Goal: Task Accomplishment & Management: Complete application form

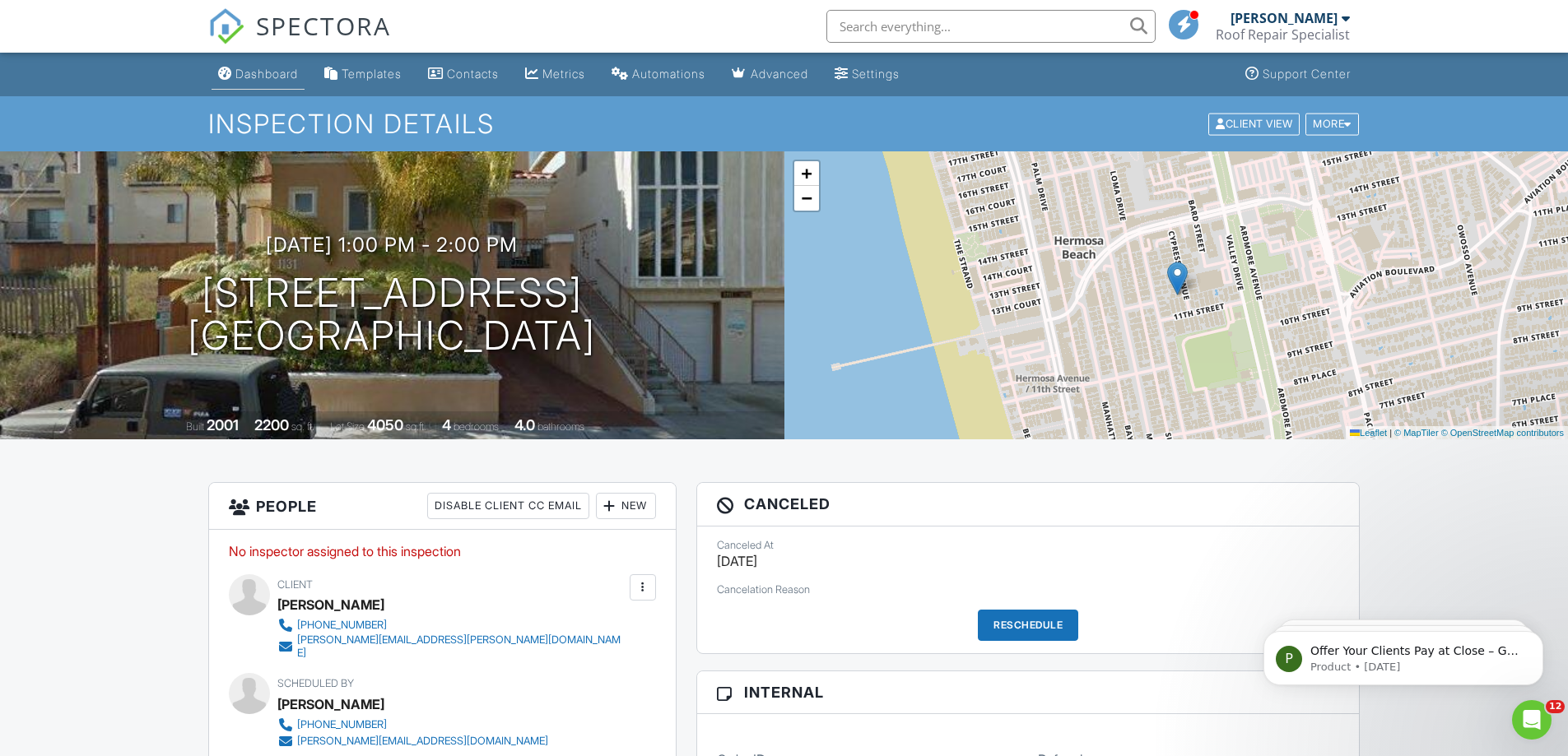
click at [252, 67] on div "Dashboard" at bounding box center [267, 74] width 63 height 14
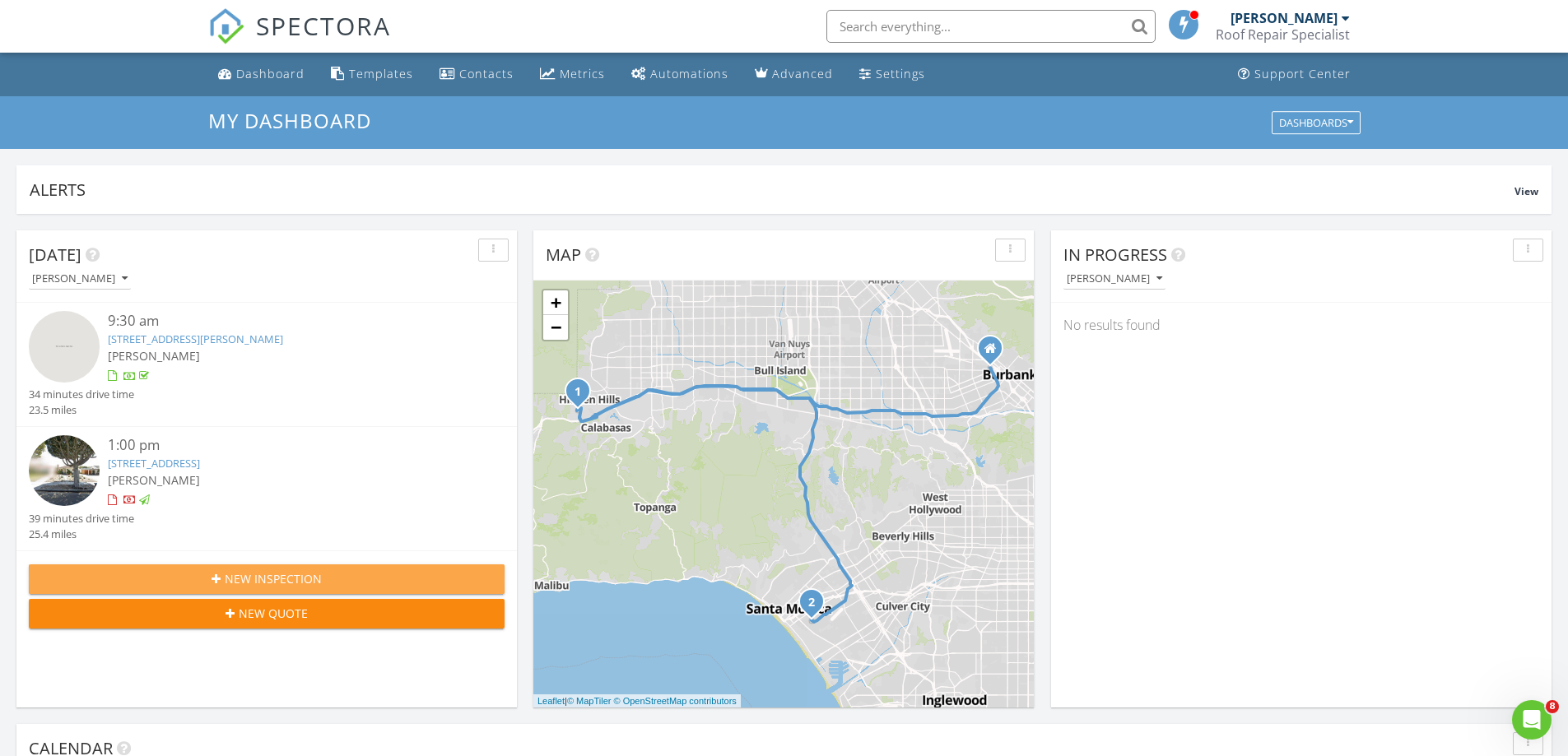
click at [291, 582] on span "New Inspection" at bounding box center [273, 579] width 97 height 17
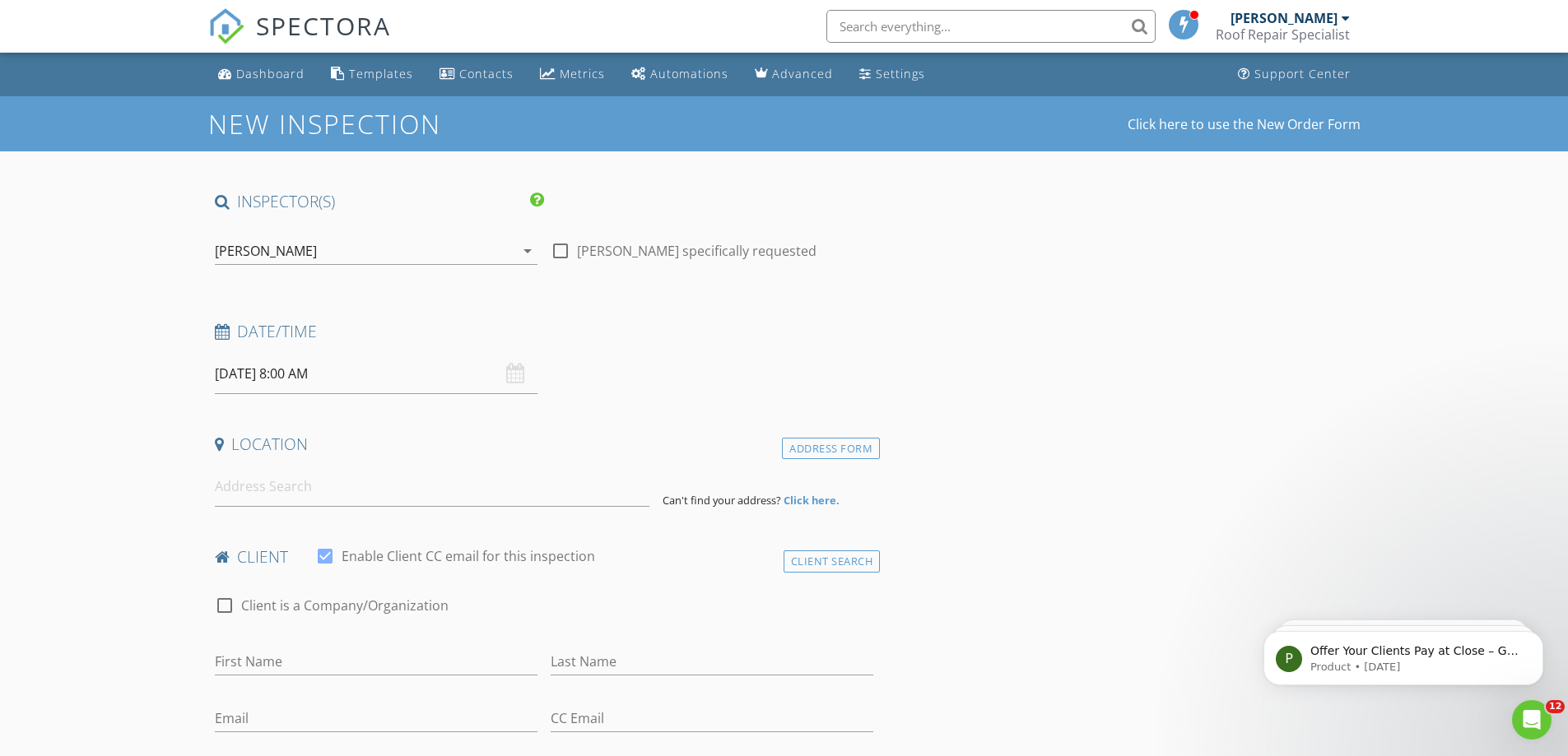
click at [371, 383] on input "08/29/2025 8:00 AM" at bounding box center [376, 373] width 323 height 40
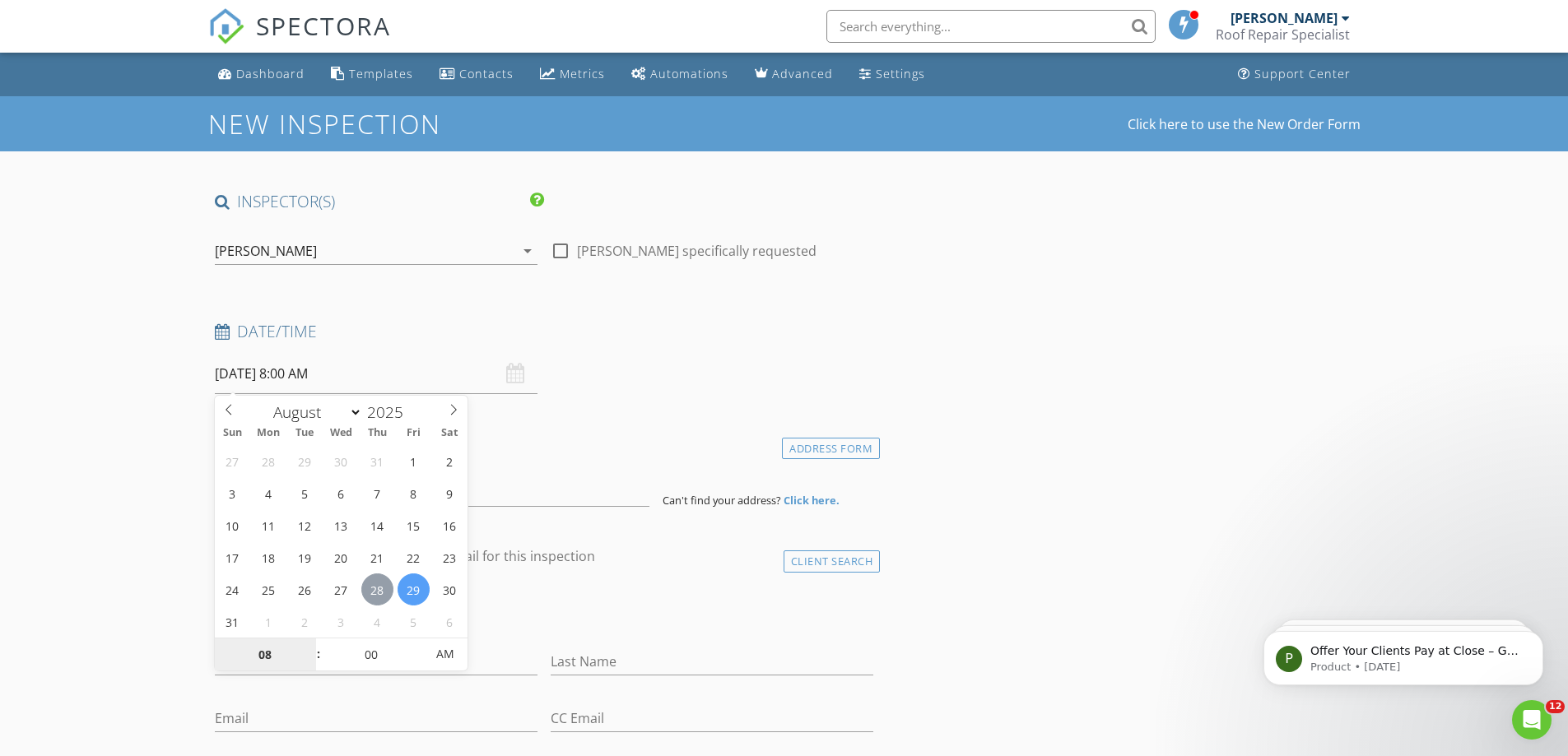
type input "08/28/2025 8:00 AM"
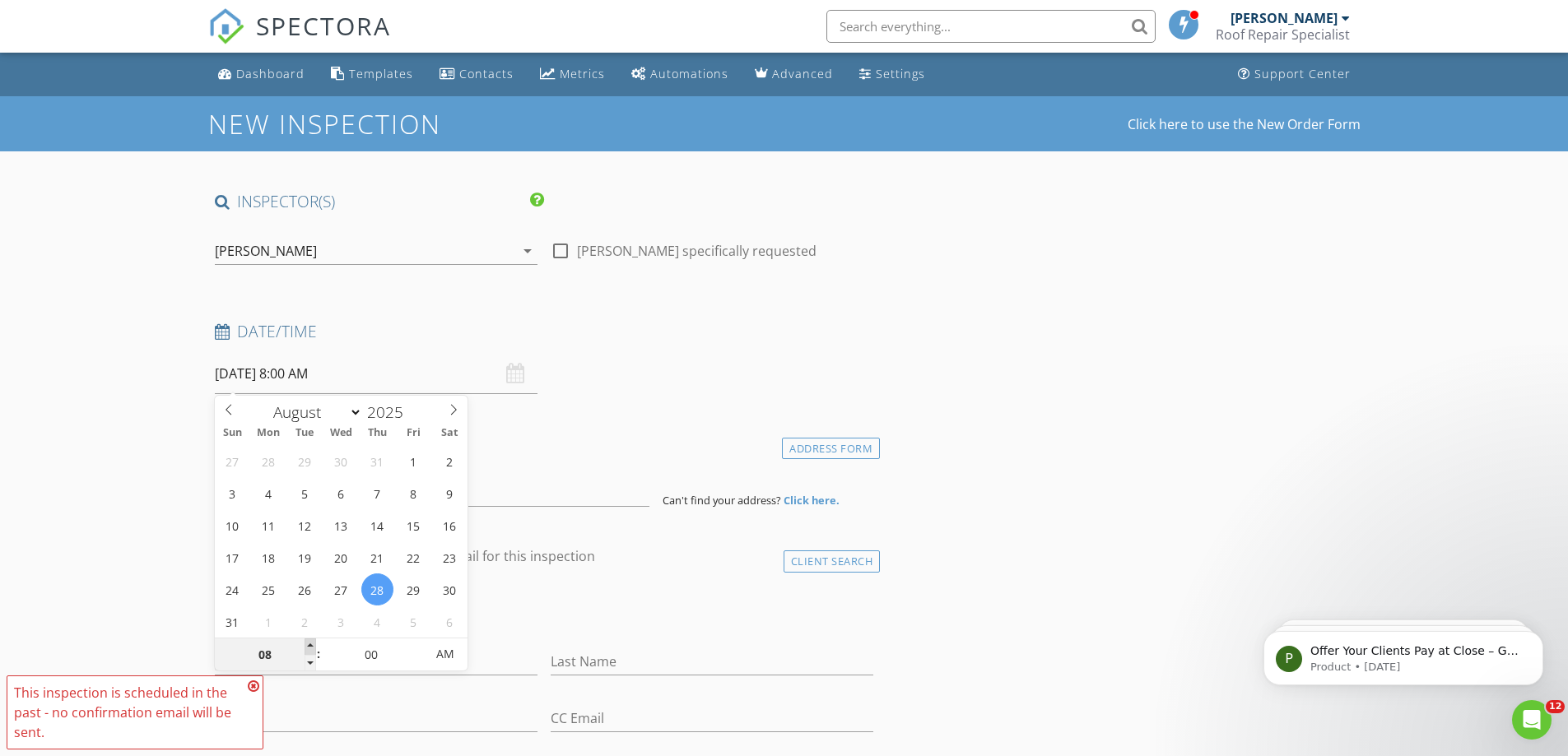
type input "09"
type input "08/28/2025 9:00 AM"
click at [314, 644] on span at bounding box center [310, 647] width 11 height 16
type input "10"
type input "08/28/2025 10:00 AM"
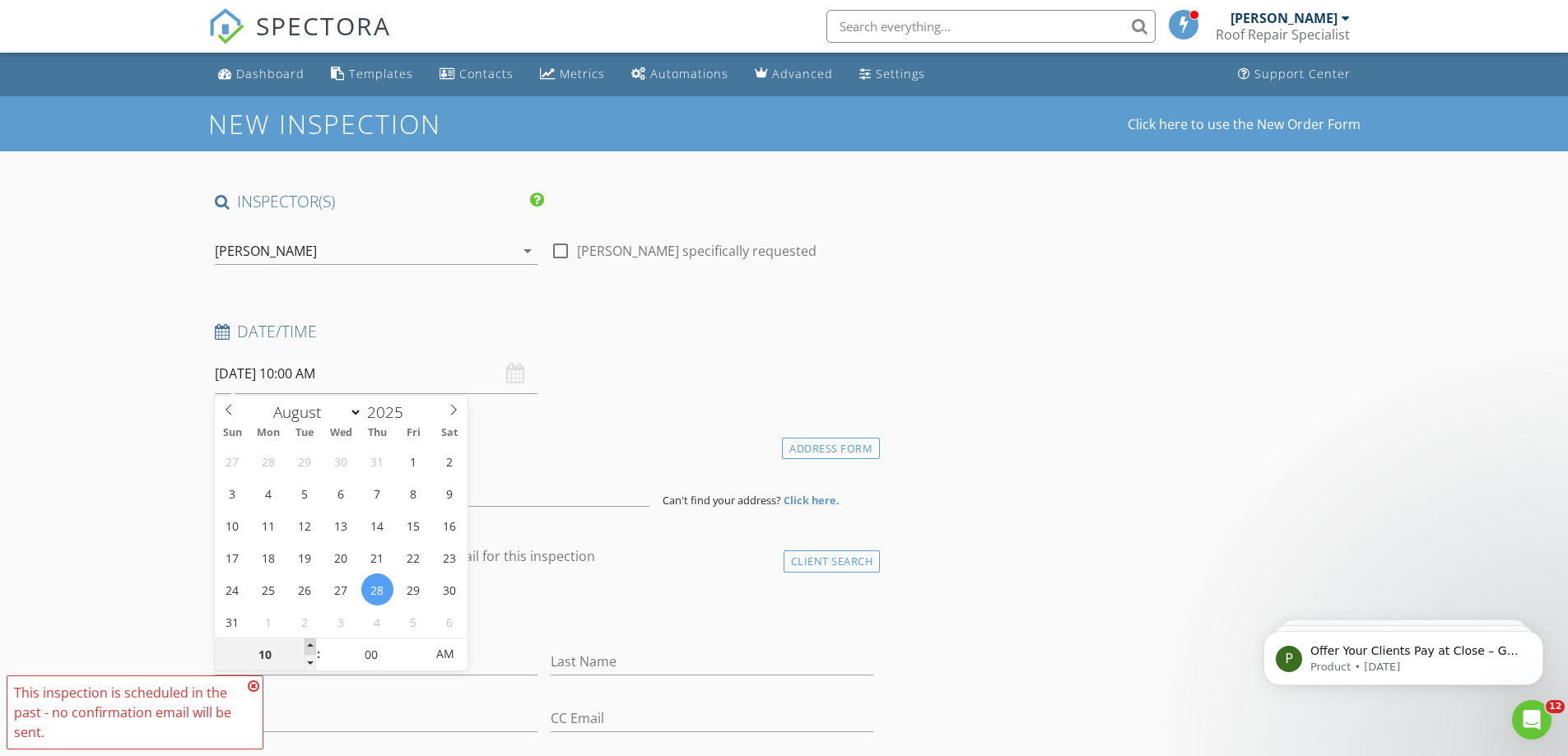
click at [314, 644] on span at bounding box center [310, 647] width 11 height 16
type input "11"
type input "08/28/2025 11:00 AM"
click at [314, 644] on span at bounding box center [310, 647] width 11 height 16
type input "12"
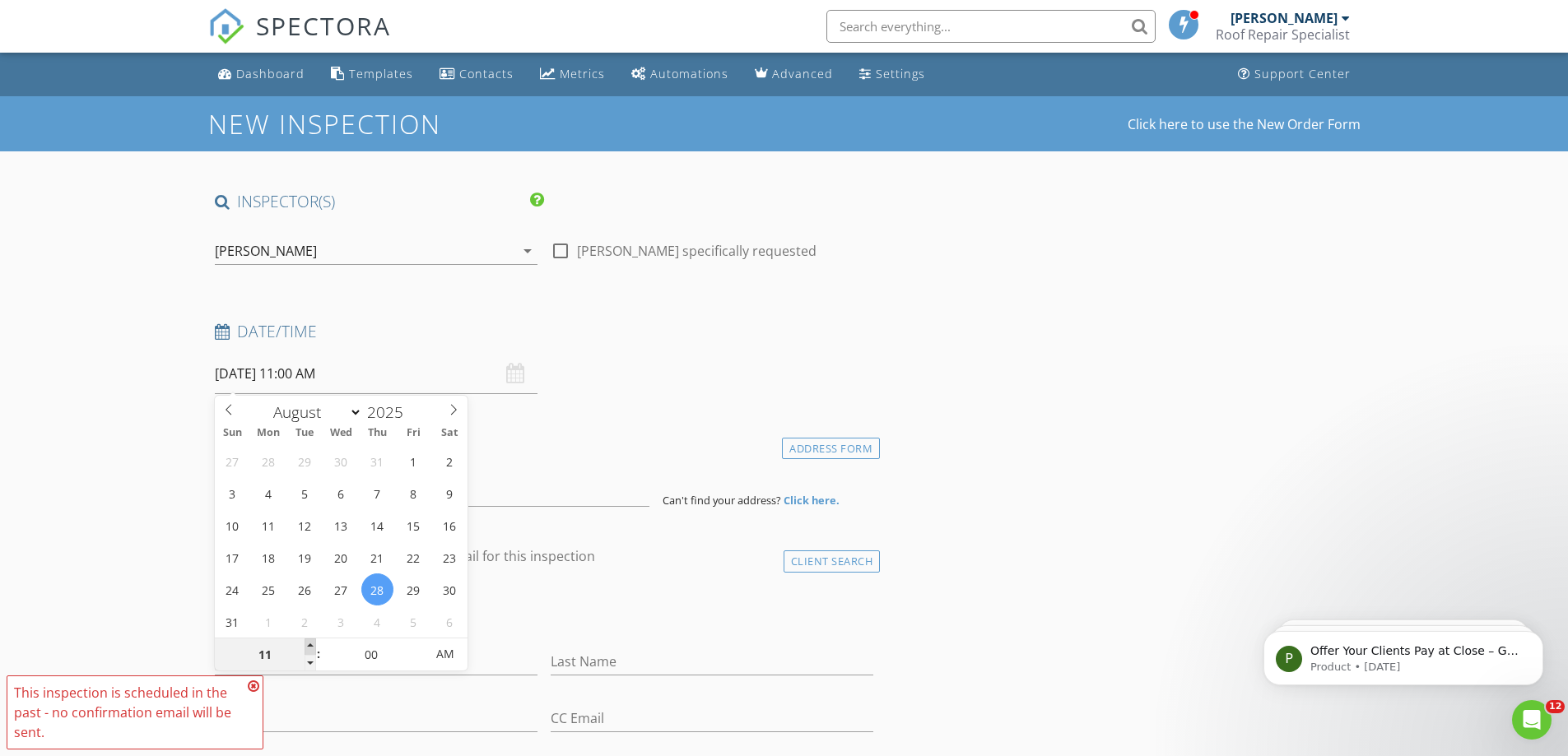
type input "08/28/2025 12:00 PM"
click at [314, 644] on span at bounding box center [310, 647] width 11 height 16
type input "01"
type input "[DATE] 1:00 PM"
click at [314, 644] on span at bounding box center [310, 647] width 11 height 16
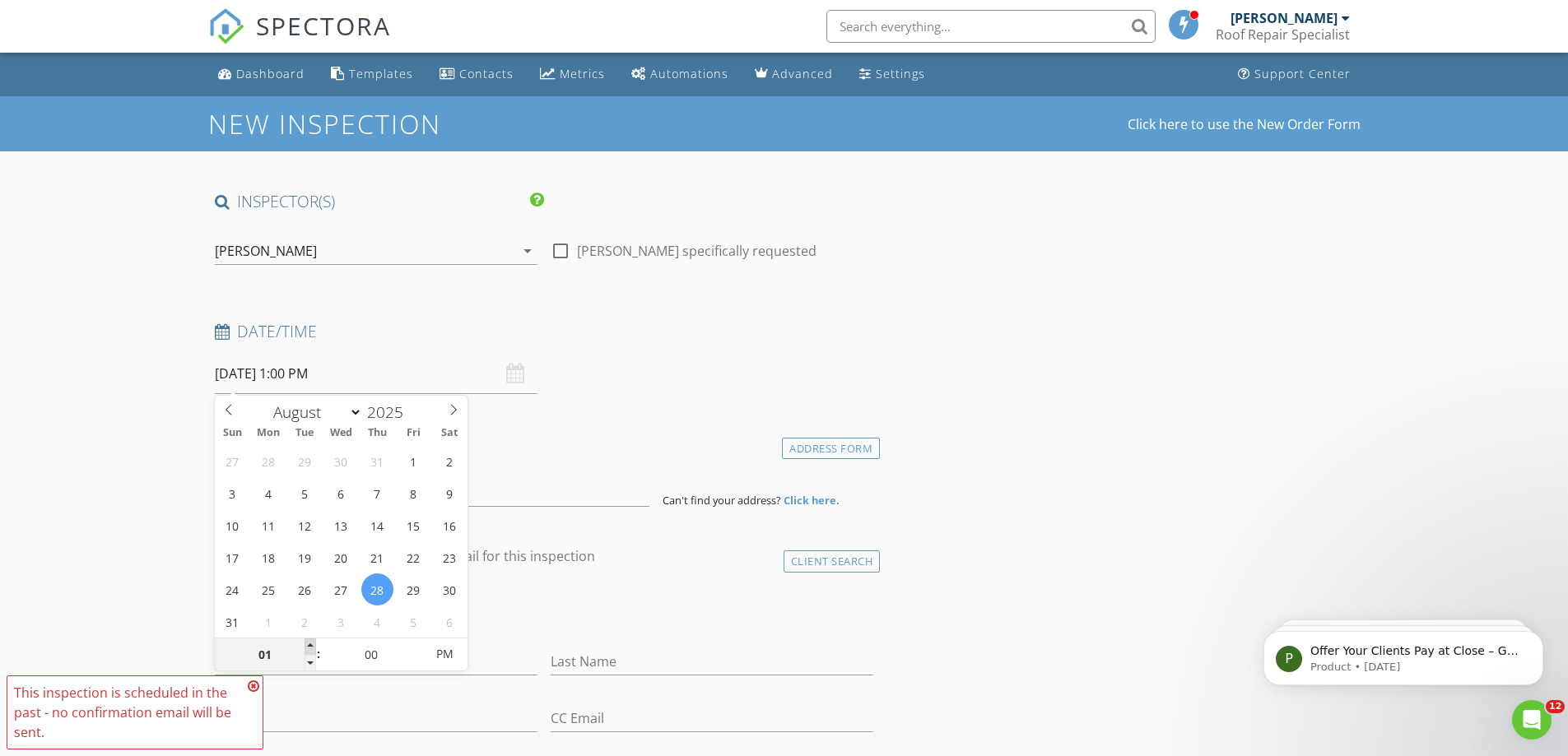
type input "02"
type input "[DATE] 2:00 PM"
click at [314, 644] on span at bounding box center [310, 647] width 11 height 16
type input "03"
type input "08/28/2025 3:00 PM"
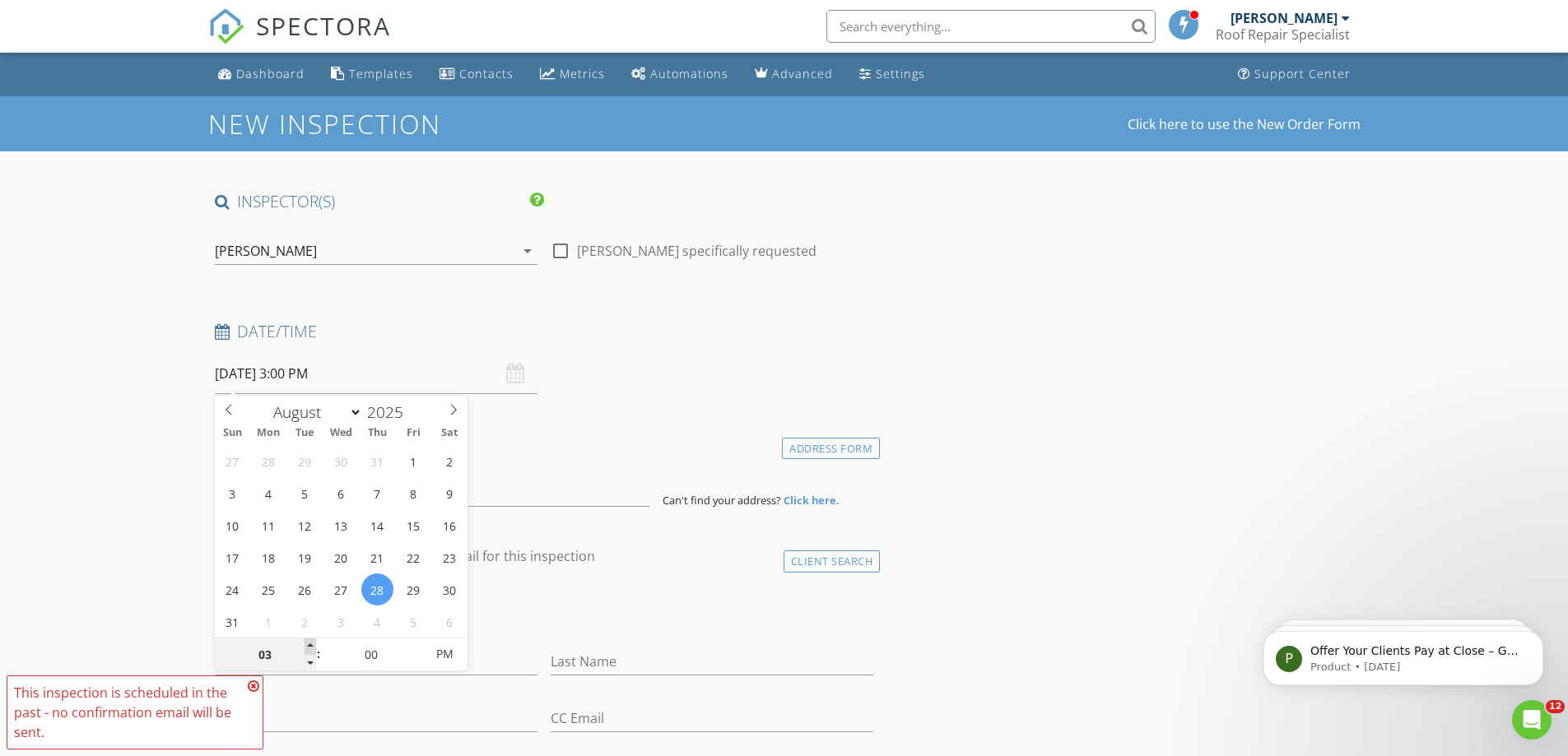
click at [314, 644] on span at bounding box center [310, 647] width 11 height 16
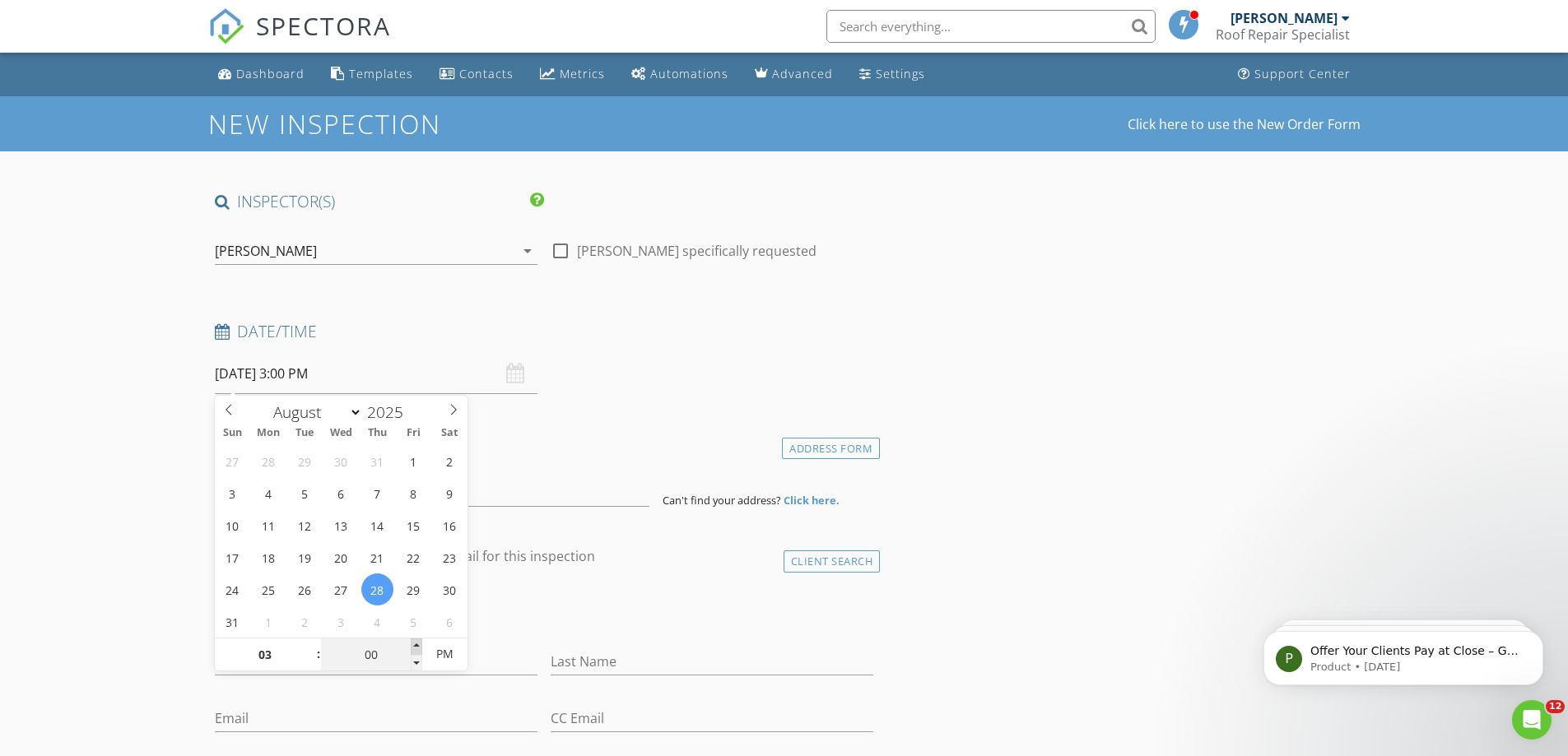
type input "05"
type input "08/28/2025 3:05 PM"
click at [415, 648] on span at bounding box center [415, 647] width 11 height 16
type input "10"
type input "08/28/2025 3:10 PM"
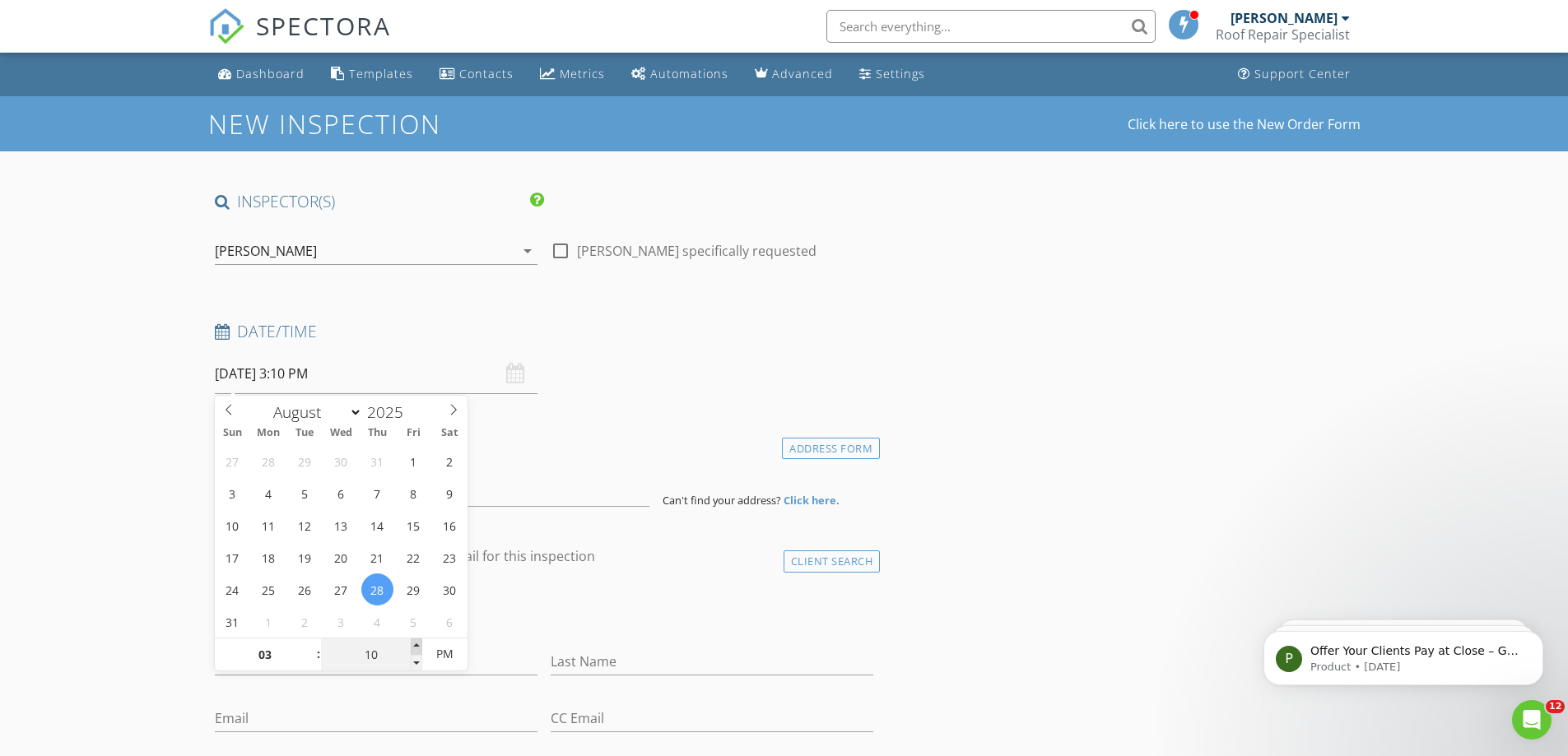
click at [415, 648] on span at bounding box center [415, 647] width 11 height 16
type input "15"
type input "08/28/2025 3:15 PM"
click at [415, 648] on span at bounding box center [415, 647] width 11 height 16
type input "20"
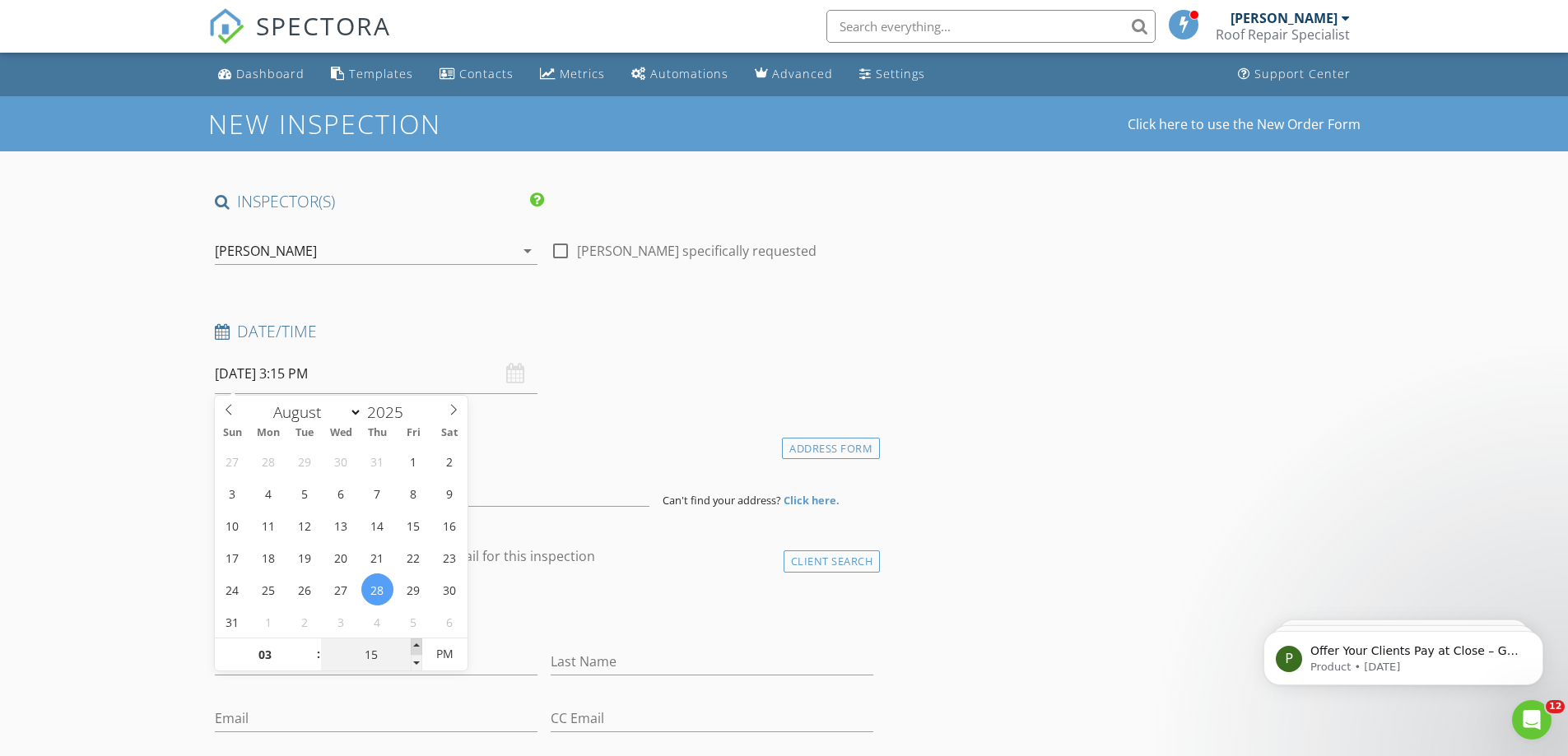
type input "08/28/2025 3:20 PM"
click at [415, 648] on span at bounding box center [415, 647] width 11 height 16
type input "25"
type input "08/28/2025 3:25 PM"
click at [415, 648] on span at bounding box center [415, 647] width 11 height 16
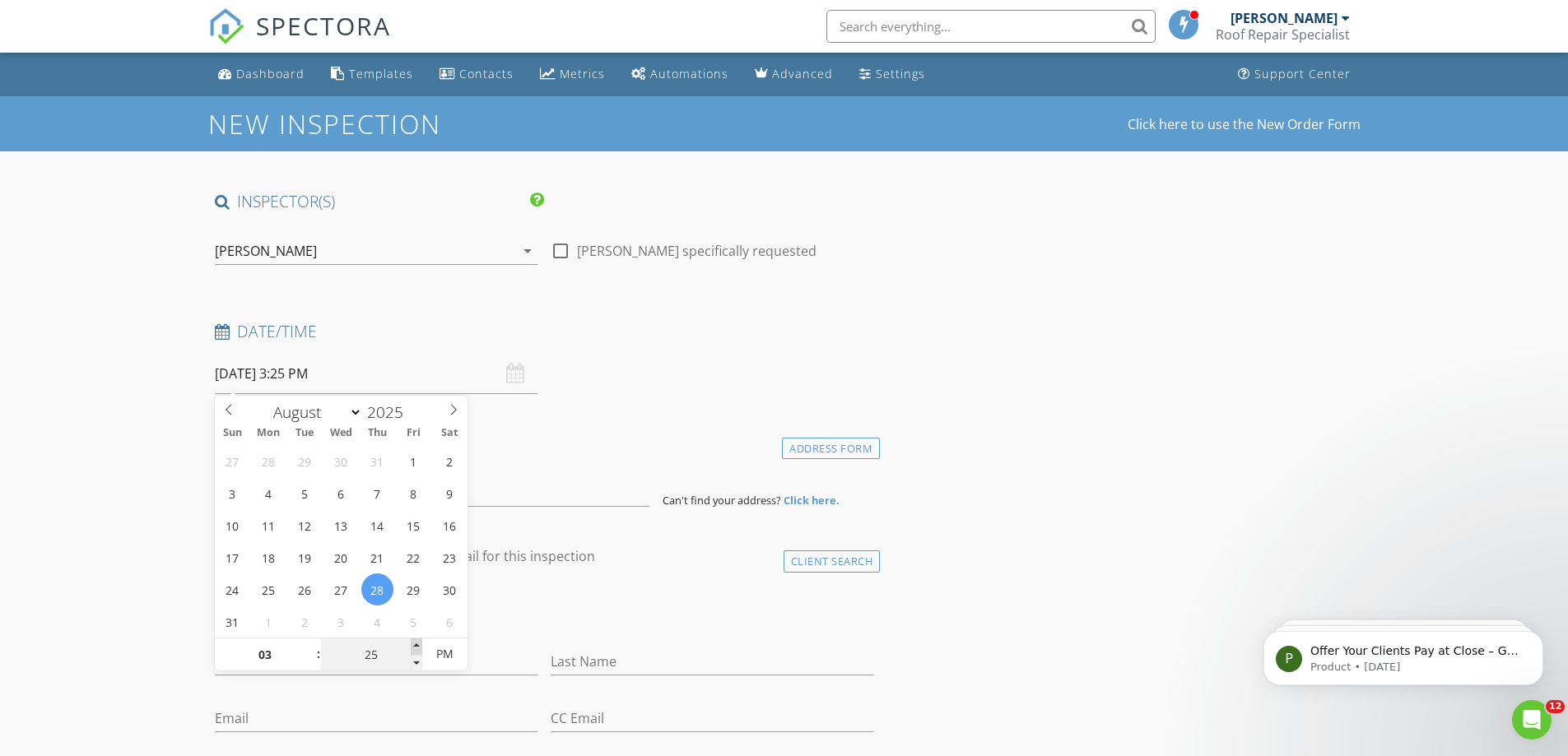
type input "30"
type input "08/28/2025 3:30 PM"
click at [415, 648] on span at bounding box center [415, 647] width 11 height 16
type input "35"
type input "08/28/2025 3:35 PM"
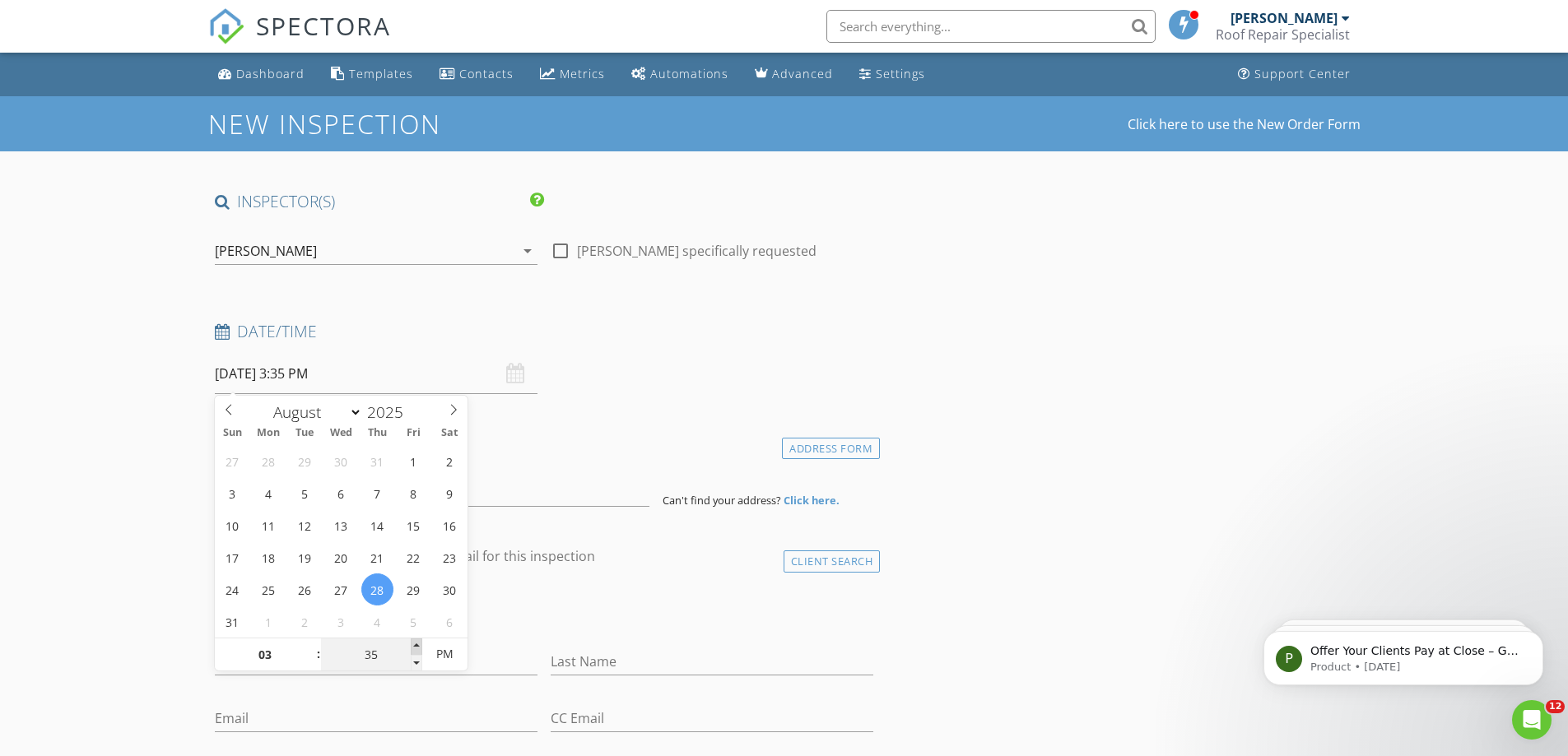
click at [415, 648] on span at bounding box center [415, 647] width 11 height 16
type input "30"
type input "08/28/2025 3:30 PM"
click at [413, 660] on span at bounding box center [415, 663] width 11 height 16
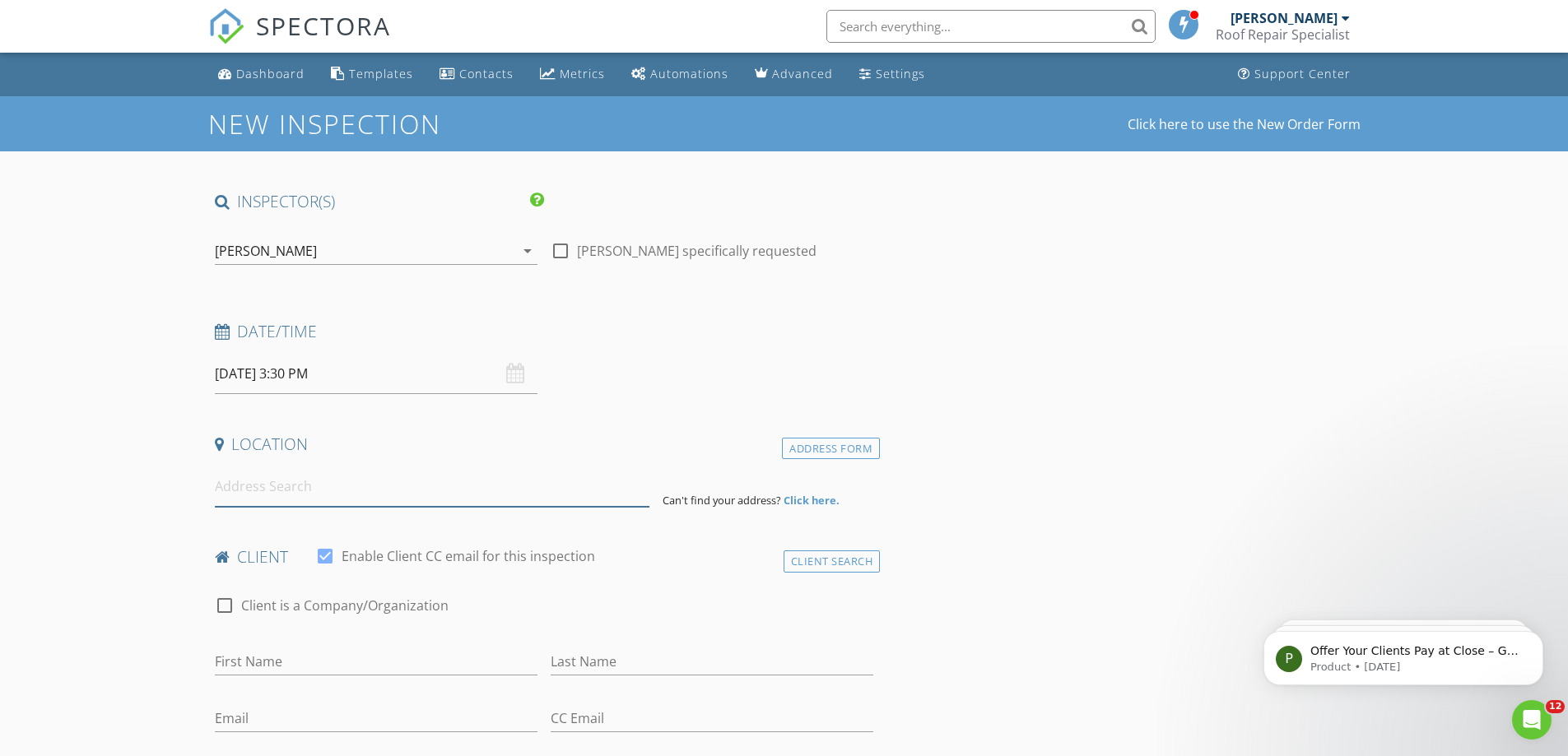
click at [431, 493] on input at bounding box center [432, 487] width 434 height 40
click at [341, 501] on input at bounding box center [432, 487] width 434 height 40
click at [307, 506] on input at bounding box center [432, 487] width 434 height 40
paste input "612 Eaton Dr, Pasadena, CA 91107, USA"
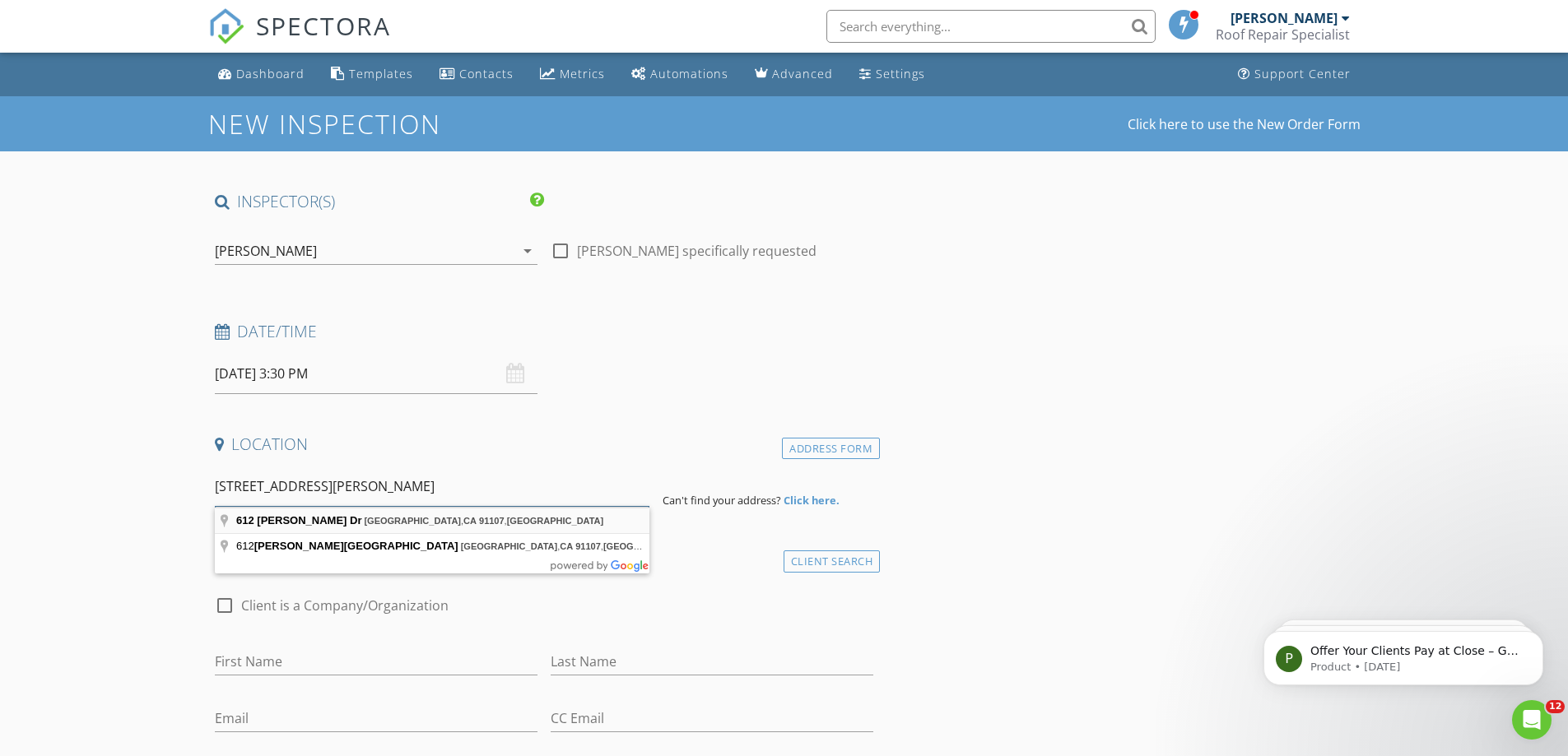
type input "612 Eaton Dr, Pasadena, CA 91107, USA"
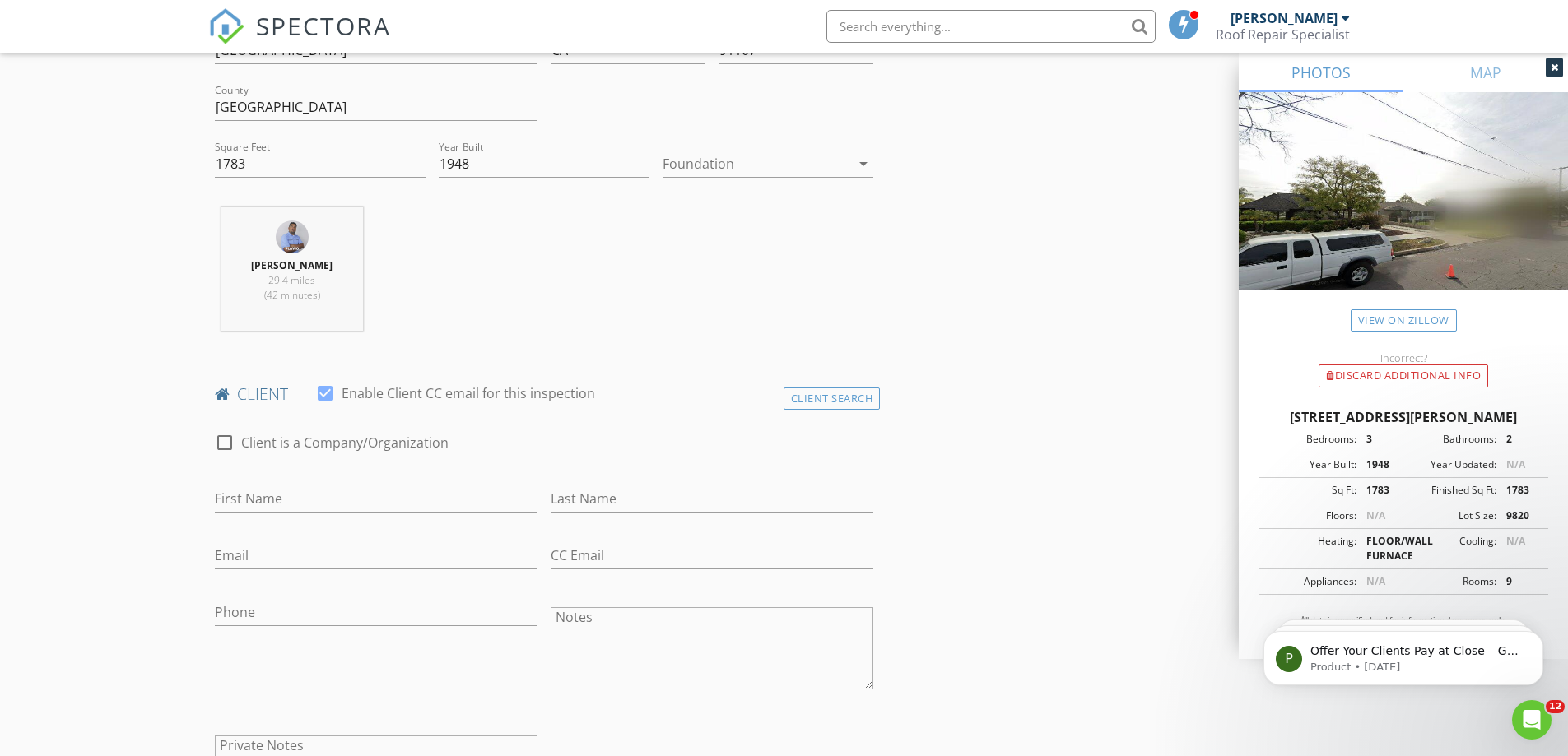
scroll to position [658, 0]
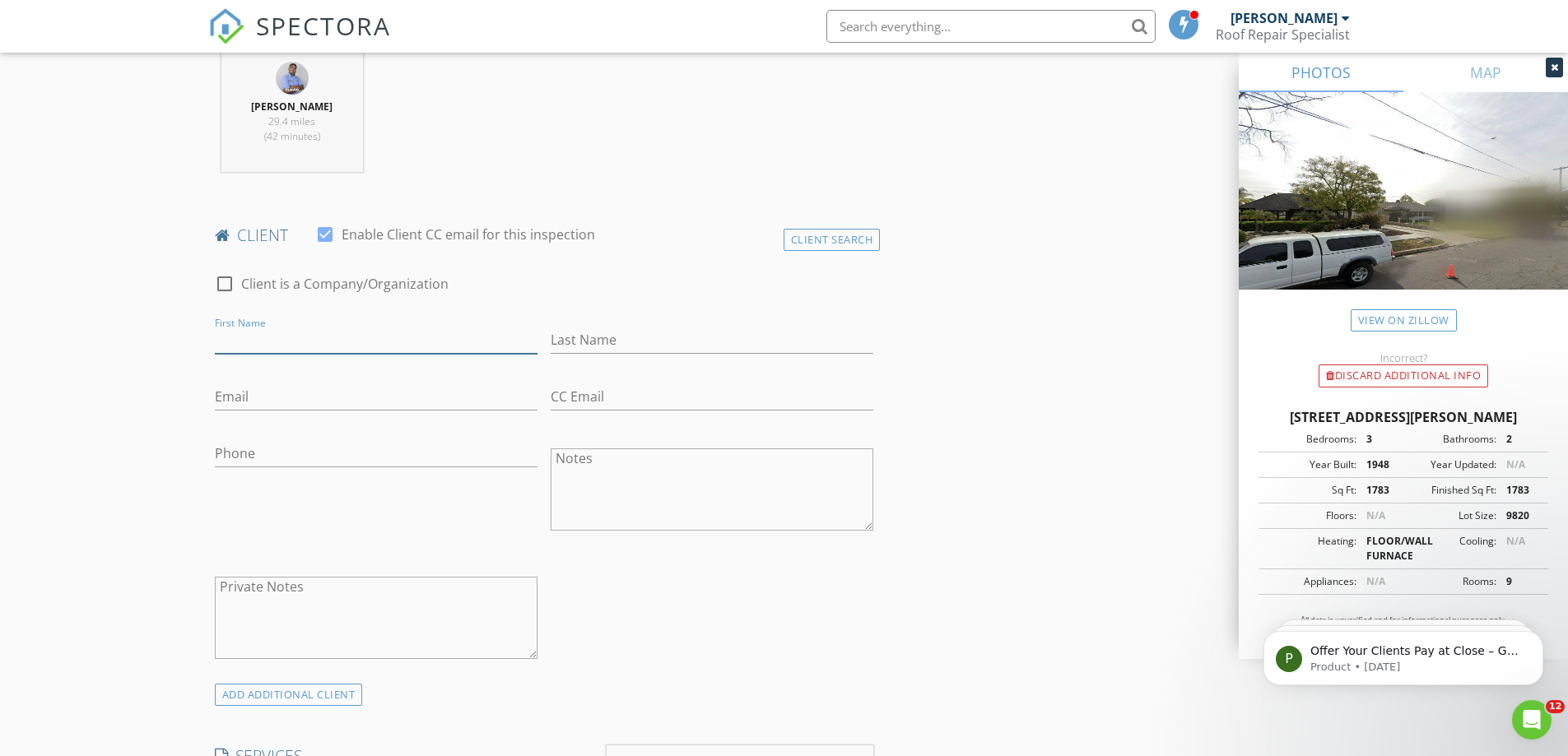
click at [332, 343] on input "First Name" at bounding box center [376, 341] width 323 height 28
click at [252, 335] on input "First Name" at bounding box center [376, 341] width 323 height 28
paste input "Gayle Gaines"
type input "Gayle Gaines"
click at [609, 354] on div "Last Name" at bounding box center [711, 348] width 323 height 44
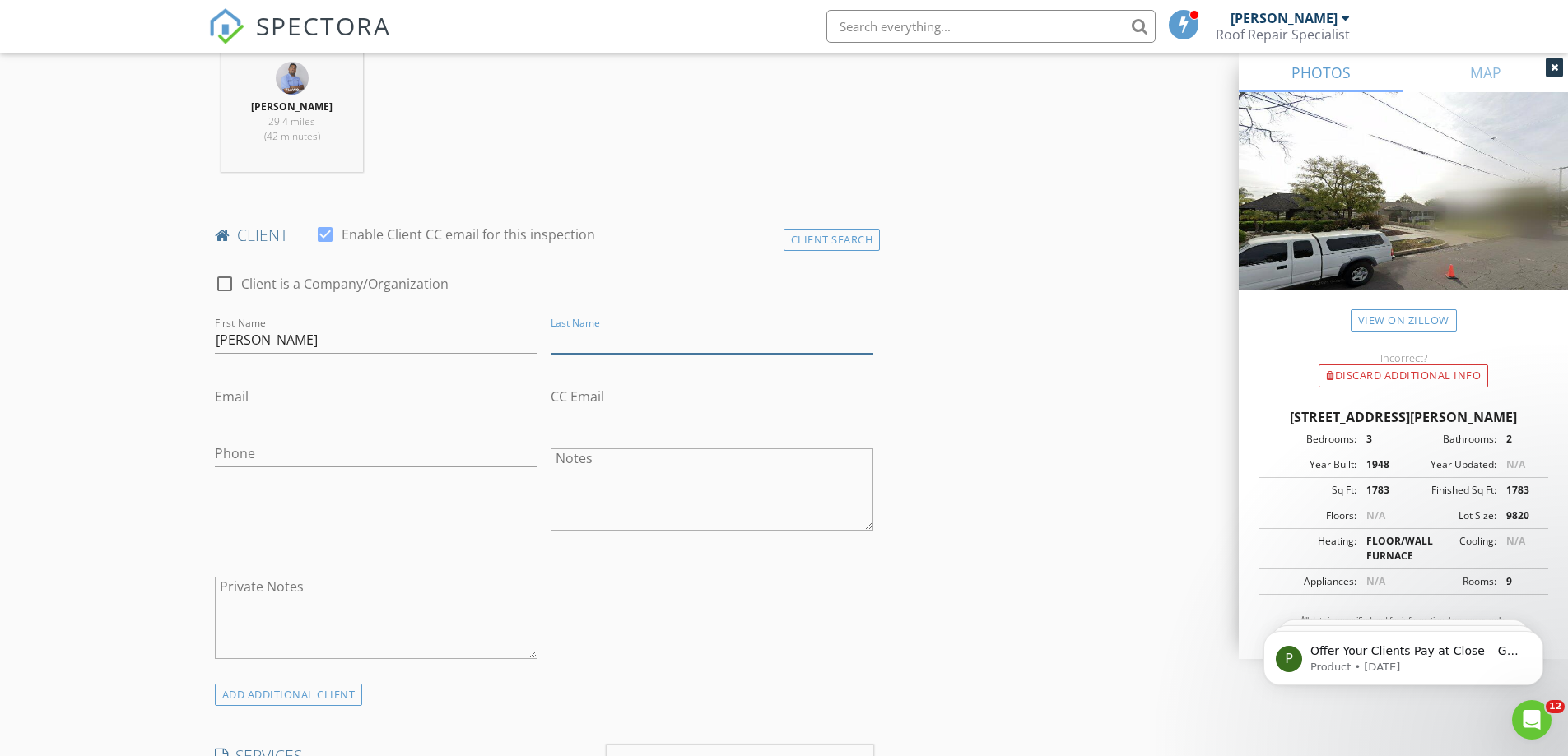
click at [607, 336] on input "Last Name" at bounding box center [711, 341] width 323 height 28
type input "c/o Josh Cohen"
drag, startPoint x: 244, startPoint y: 414, endPoint x: 244, endPoint y: 405, distance: 9.0
click at [244, 414] on div "Email" at bounding box center [376, 405] width 323 height 44
click at [243, 399] on input "Email" at bounding box center [376, 397] width 323 height 28
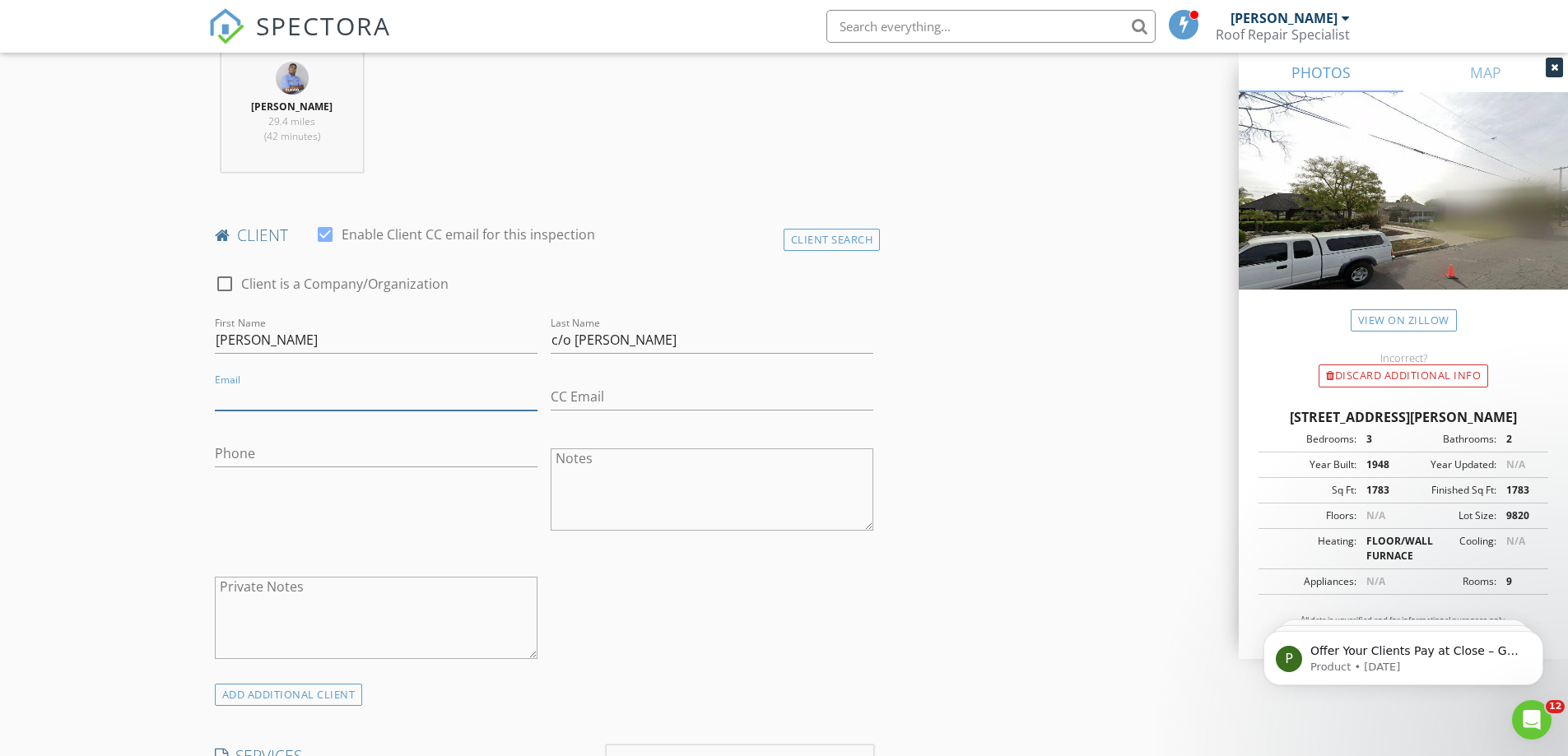
paste input "thinkjoshcohen@gmail.com"
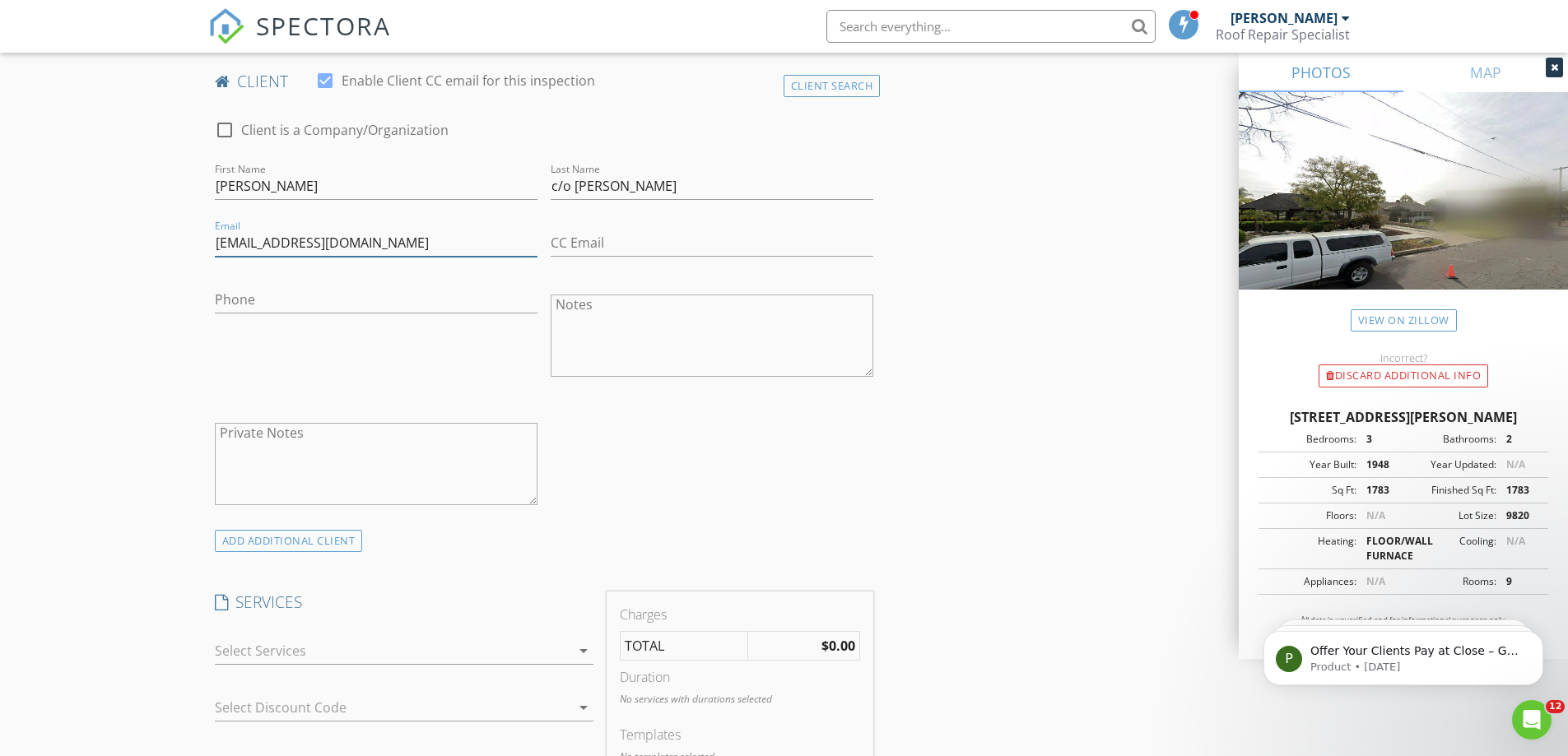
scroll to position [987, 0]
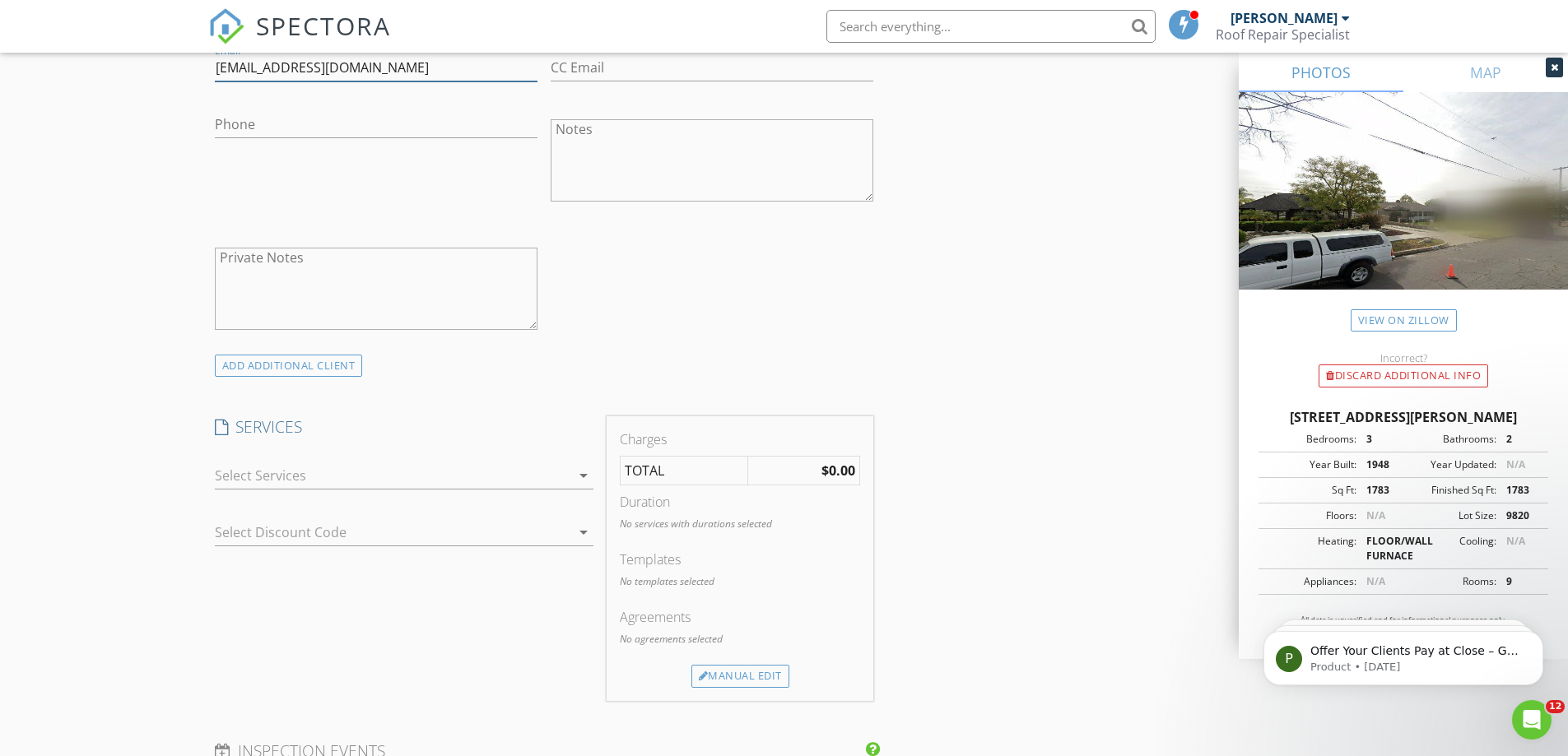
type input "thinkjoshcohen@gmail.com"
click at [582, 481] on icon "arrow_drop_down" at bounding box center [583, 476] width 20 height 20
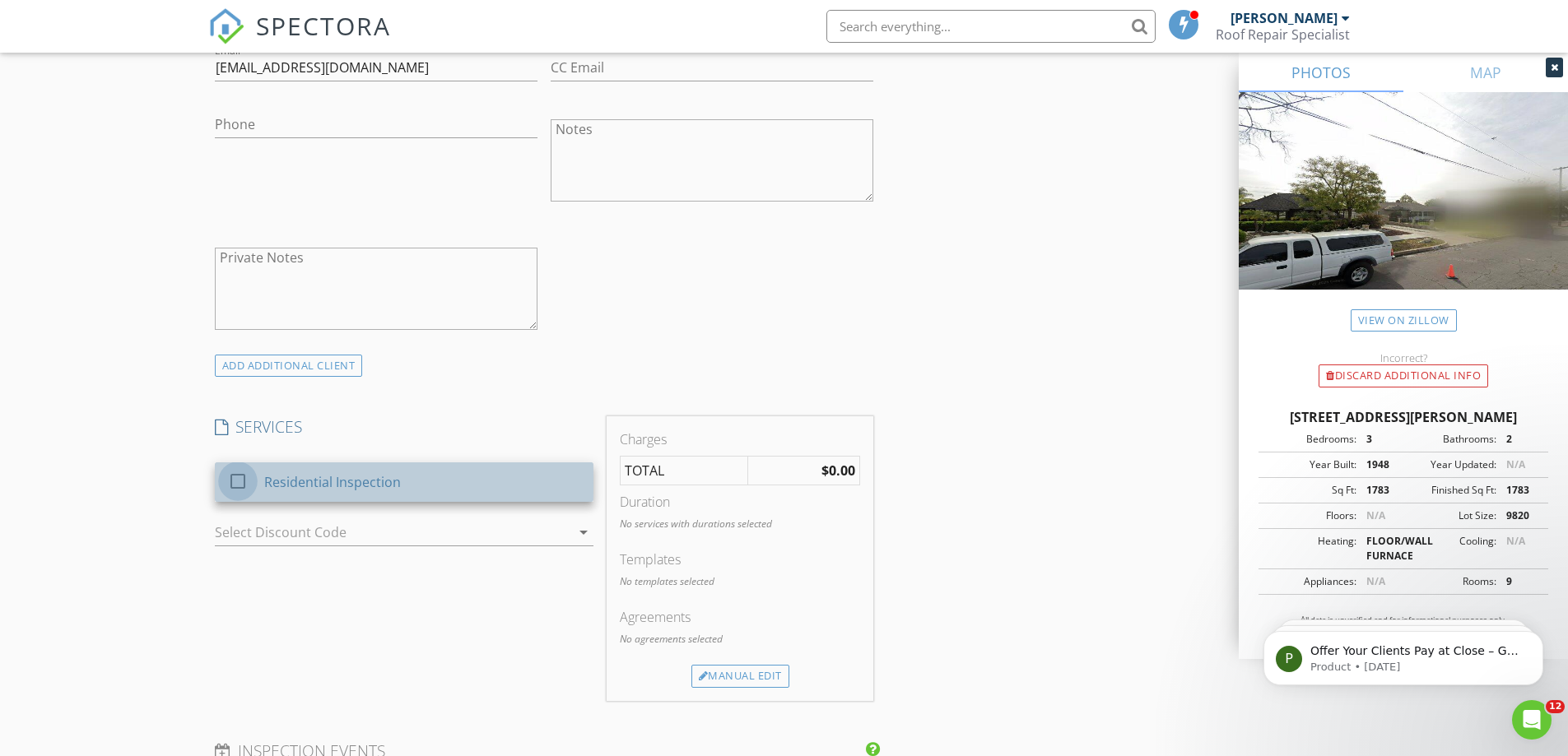
click at [236, 481] on div at bounding box center [237, 482] width 28 height 28
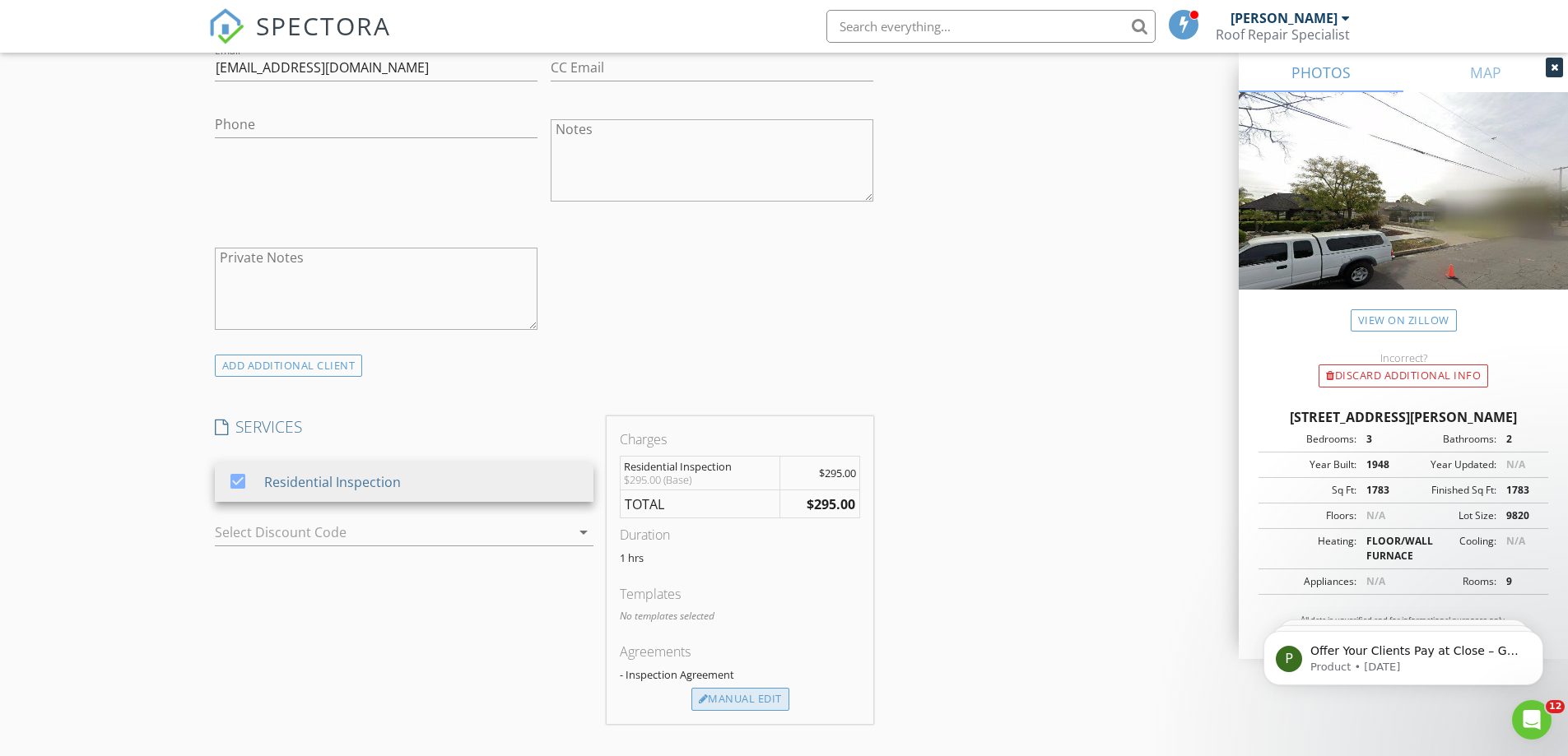
click at [743, 701] on div "Manual Edit" at bounding box center [741, 699] width 98 height 23
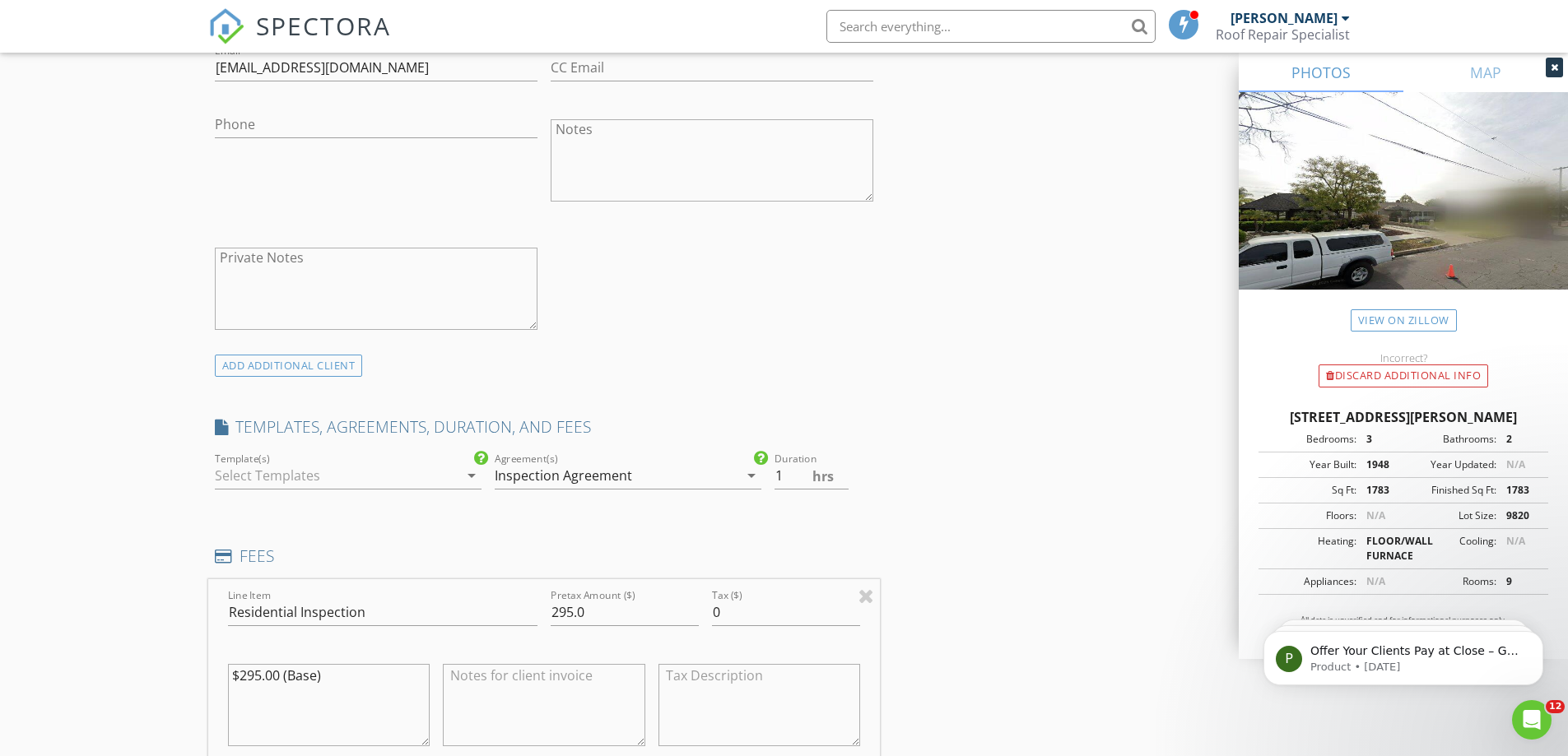
drag, startPoint x: 471, startPoint y: 471, endPoint x: 444, endPoint y: 490, distance: 33.0
click at [471, 472] on icon "arrow_drop_down" at bounding box center [471, 476] width 20 height 20
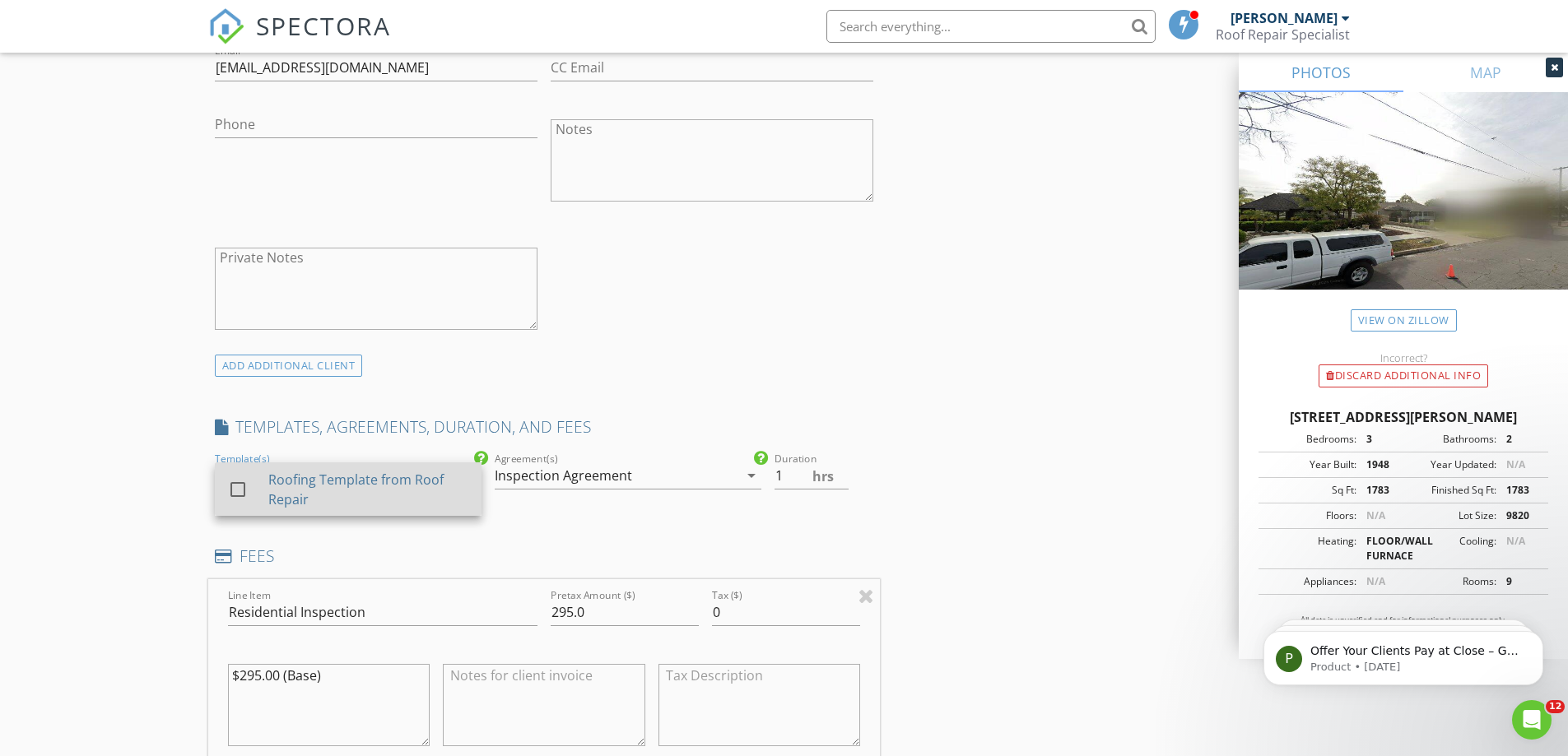
click at [235, 489] on div at bounding box center [237, 489] width 28 height 28
click at [555, 610] on input "295.0" at bounding box center [624, 613] width 148 height 28
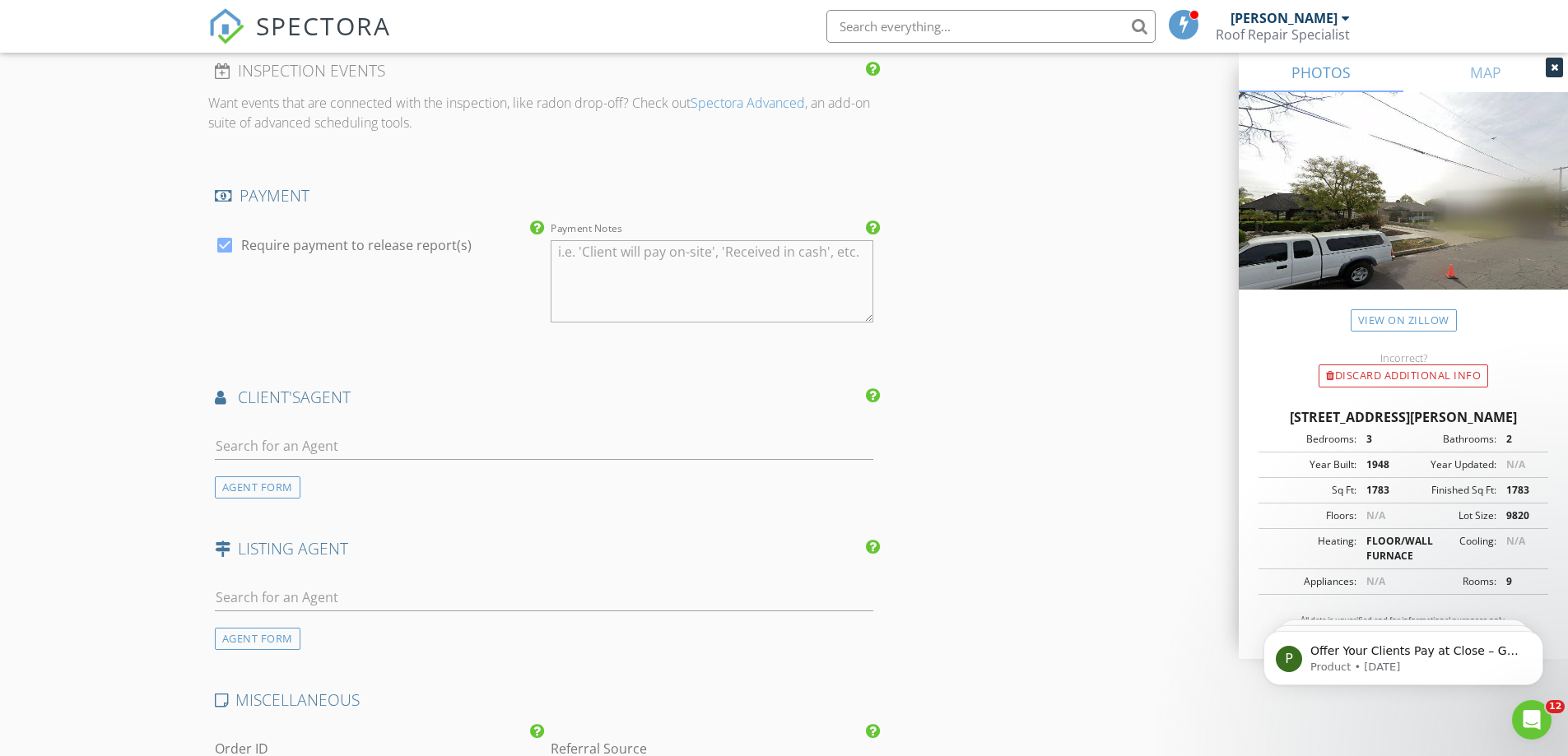
scroll to position [2353, 0]
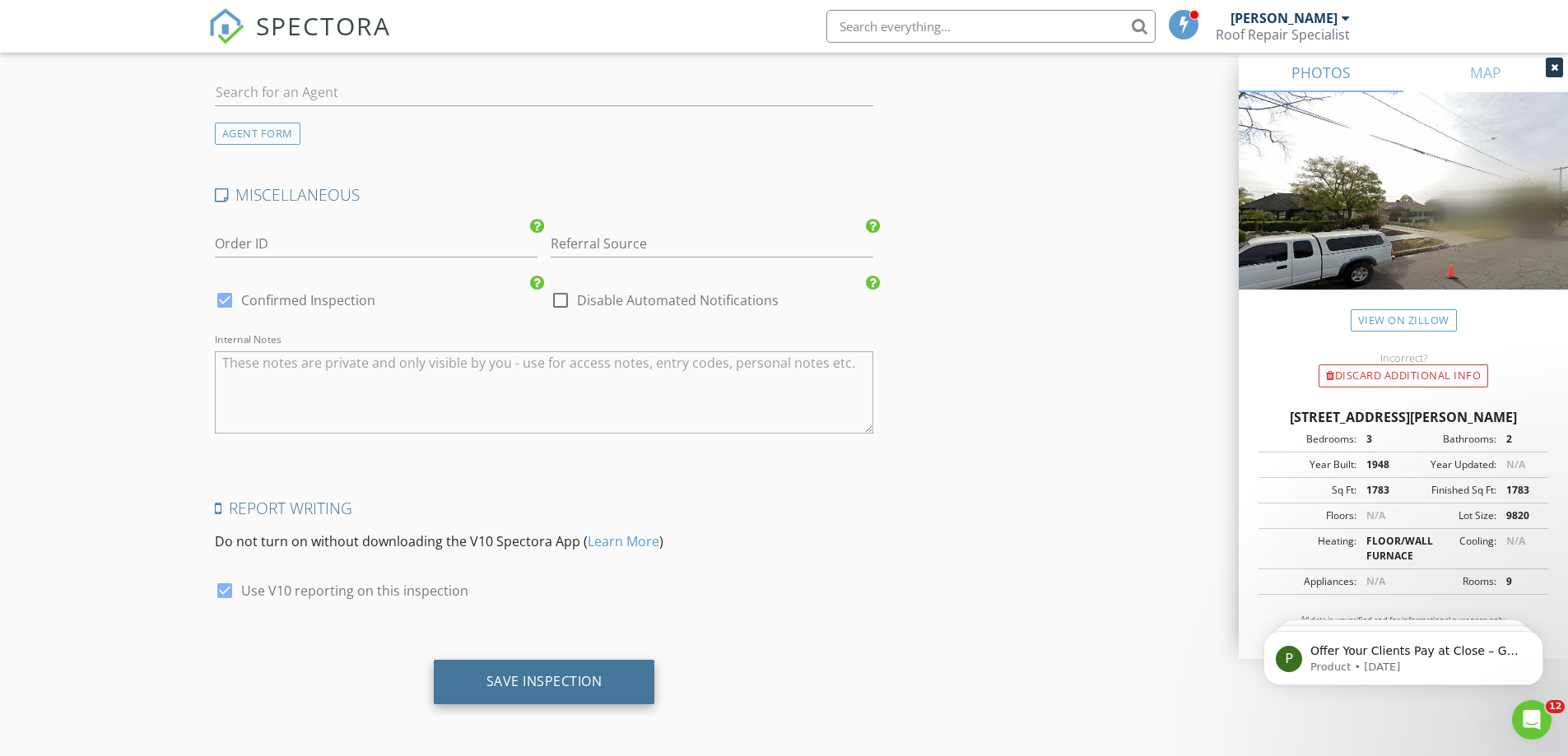
type input "395.0"
click at [556, 684] on div "Save Inspection" at bounding box center [544, 681] width 116 height 16
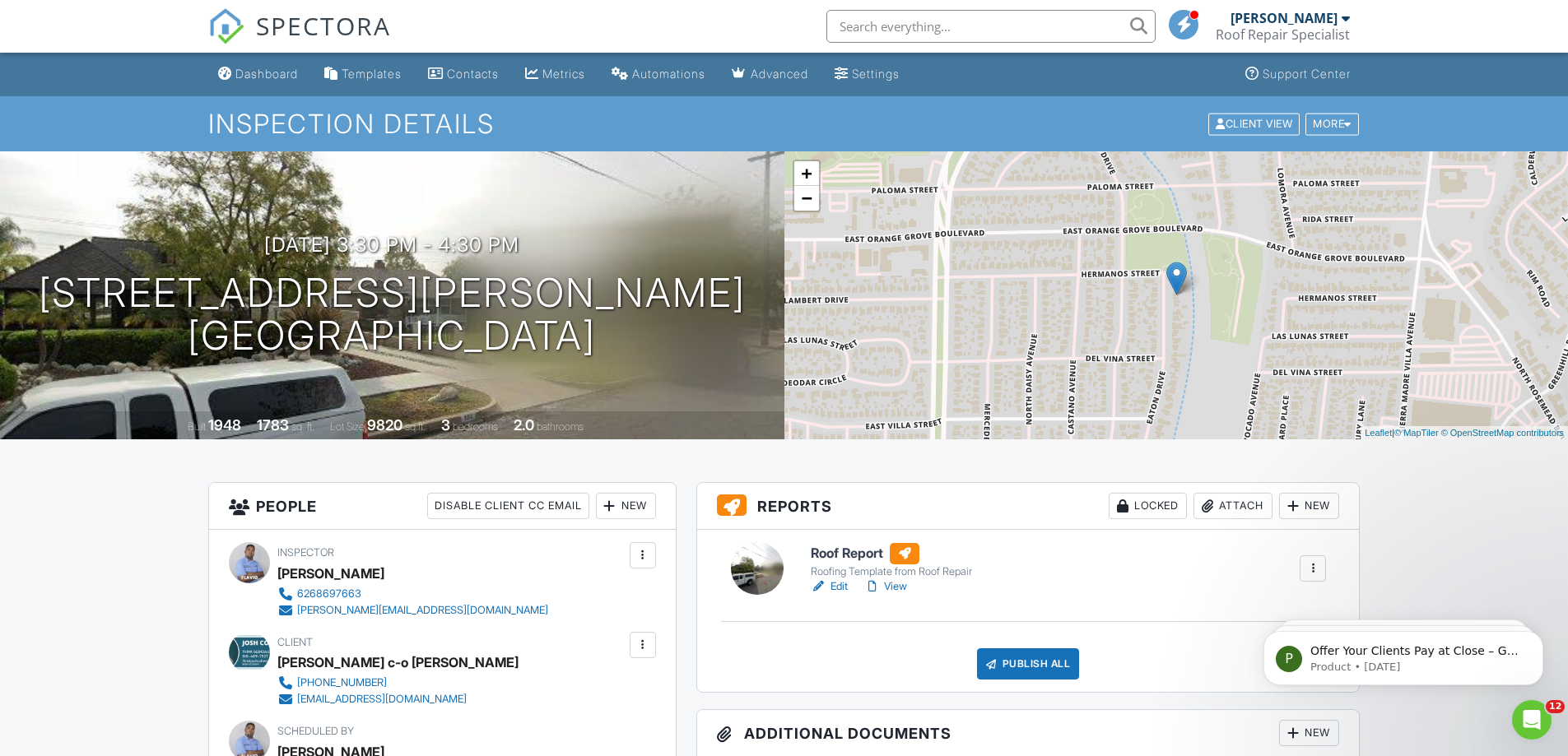
click at [277, 71] on div "Dashboard" at bounding box center [267, 74] width 63 height 14
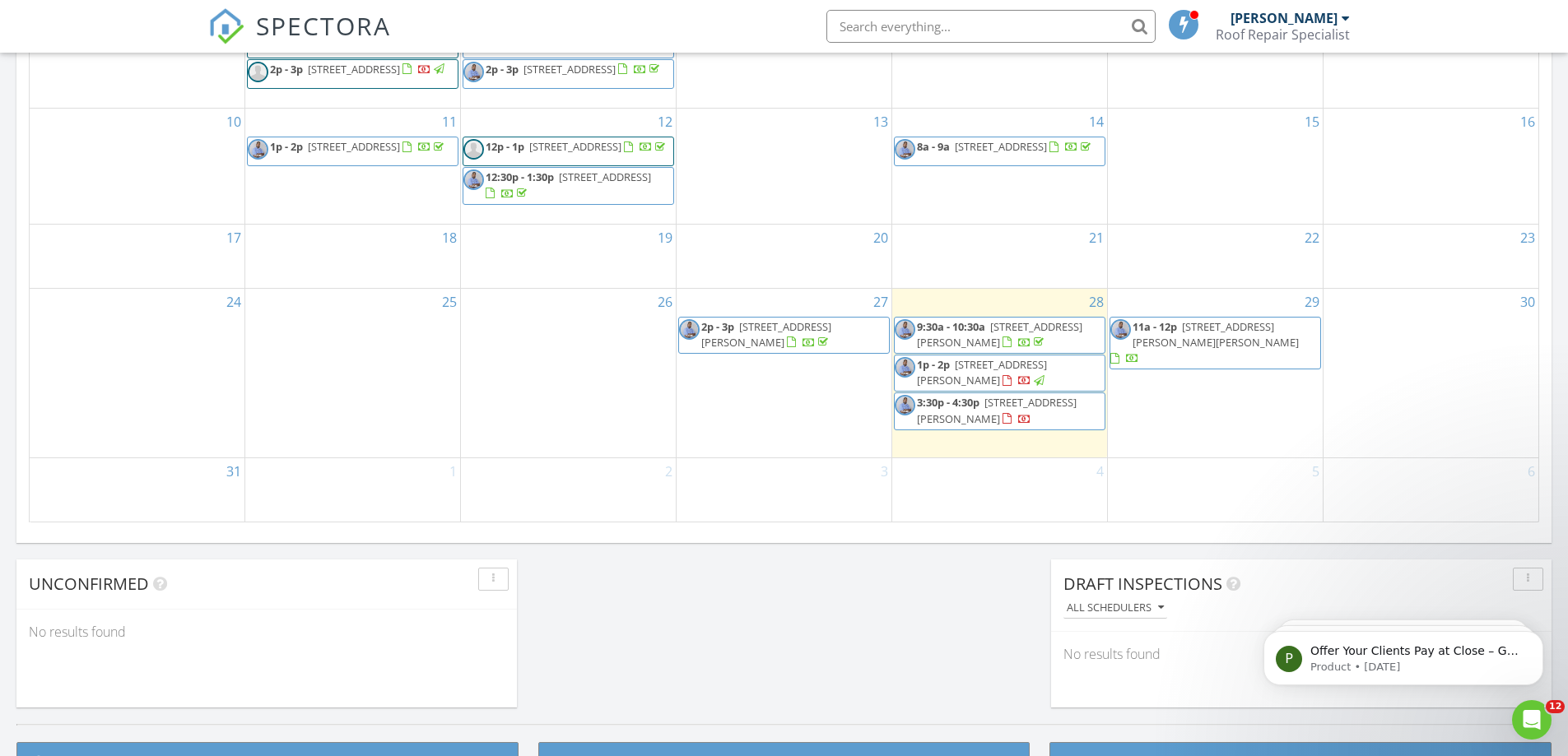
click at [1023, 371] on span "[STREET_ADDRESS][PERSON_NAME]" at bounding box center [981, 372] width 130 height 30
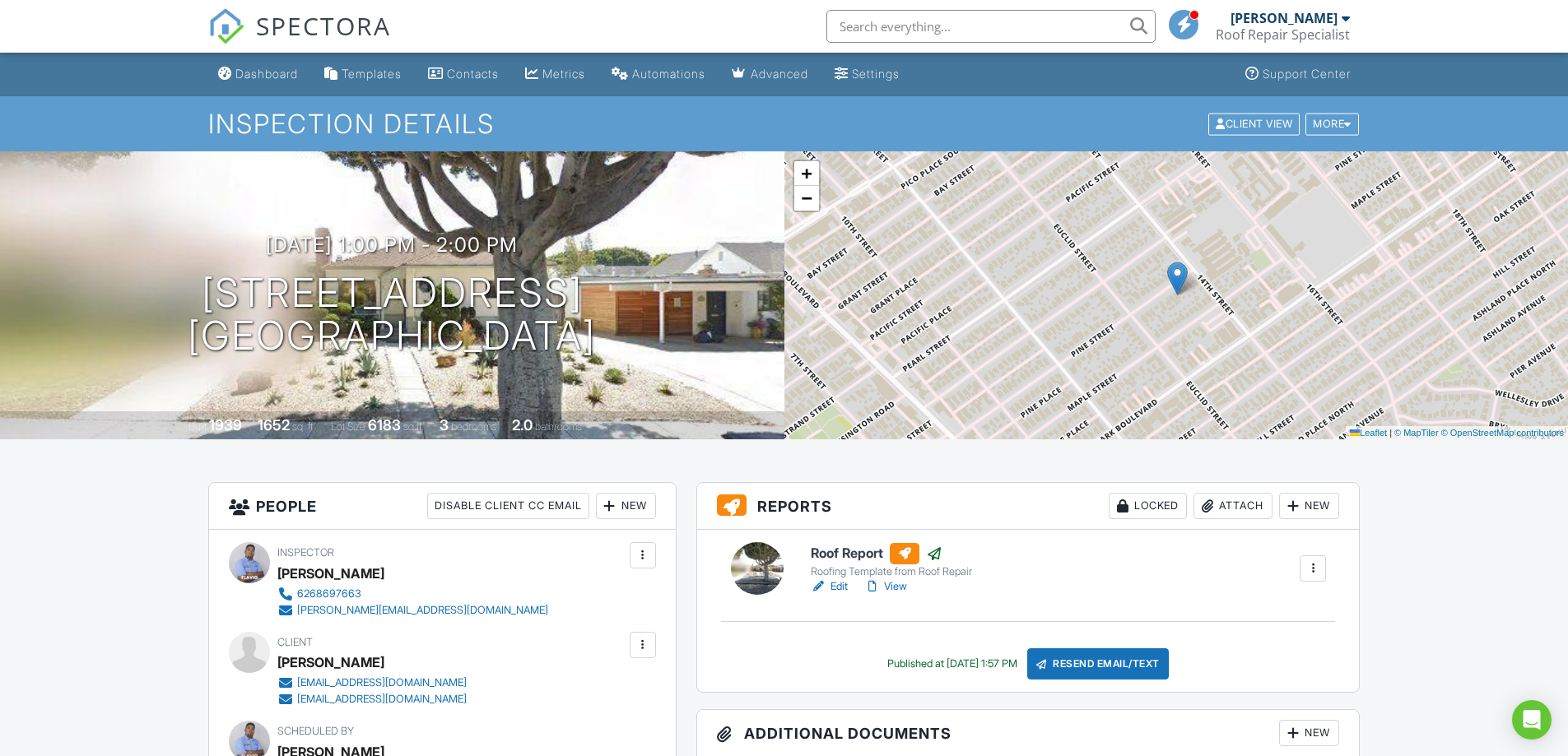
click at [907, 583] on link "View" at bounding box center [886, 587] width 43 height 16
